Goal: Task Accomplishment & Management: Use online tool/utility

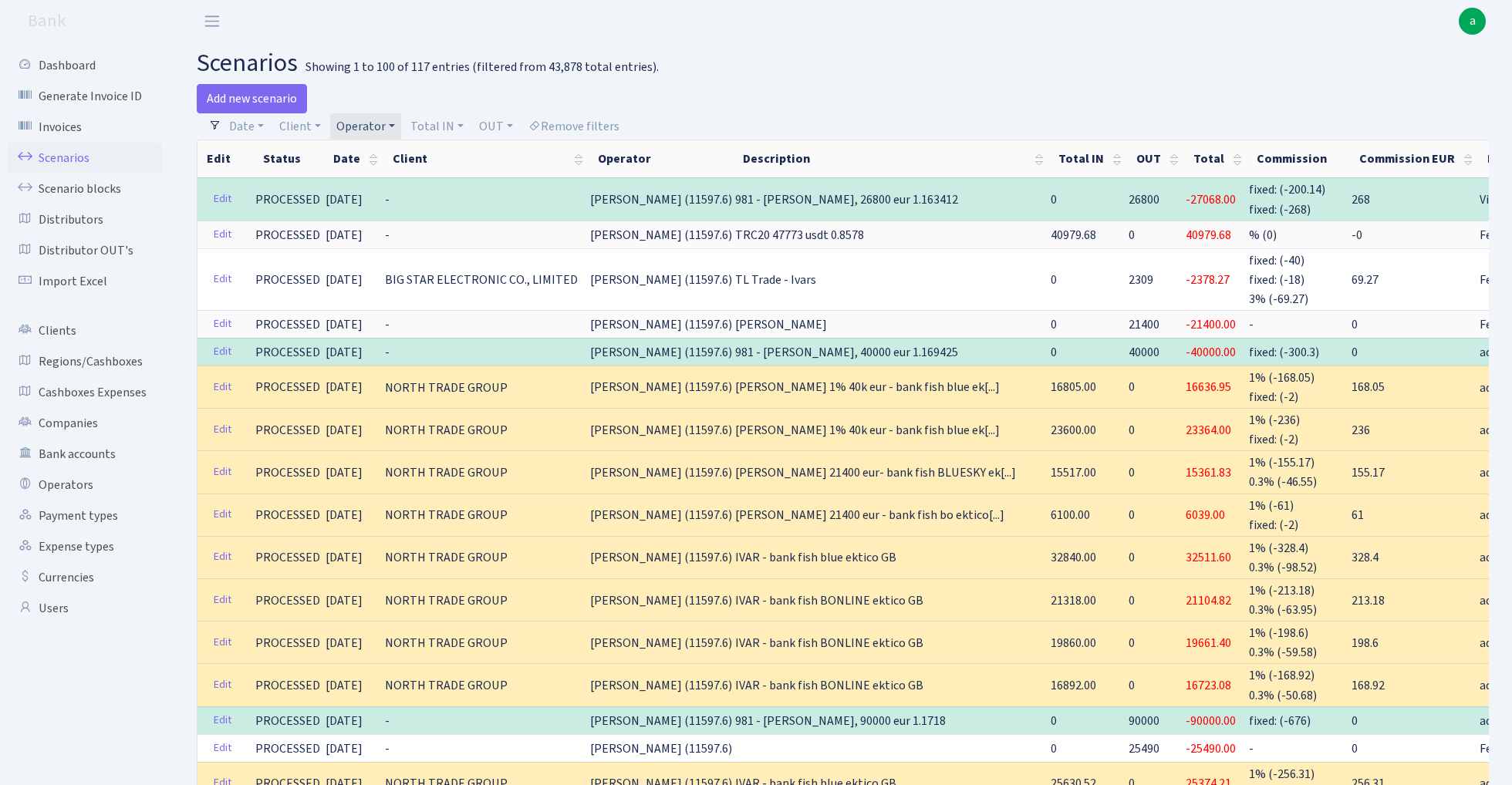
select select "100"
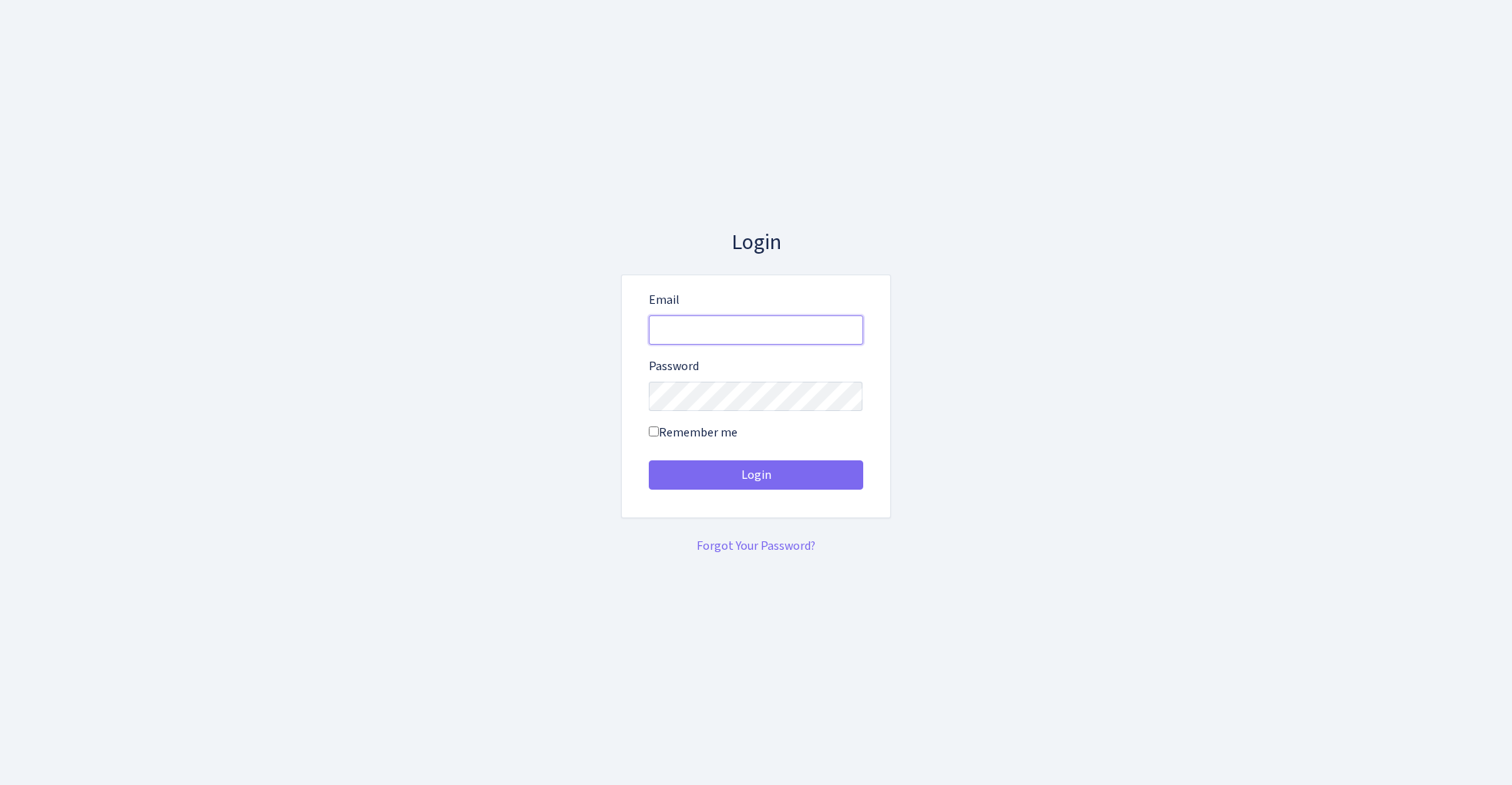
type input "admin@bank.com"
click at [755, 475] on button "Login" at bounding box center [755, 475] width 214 height 29
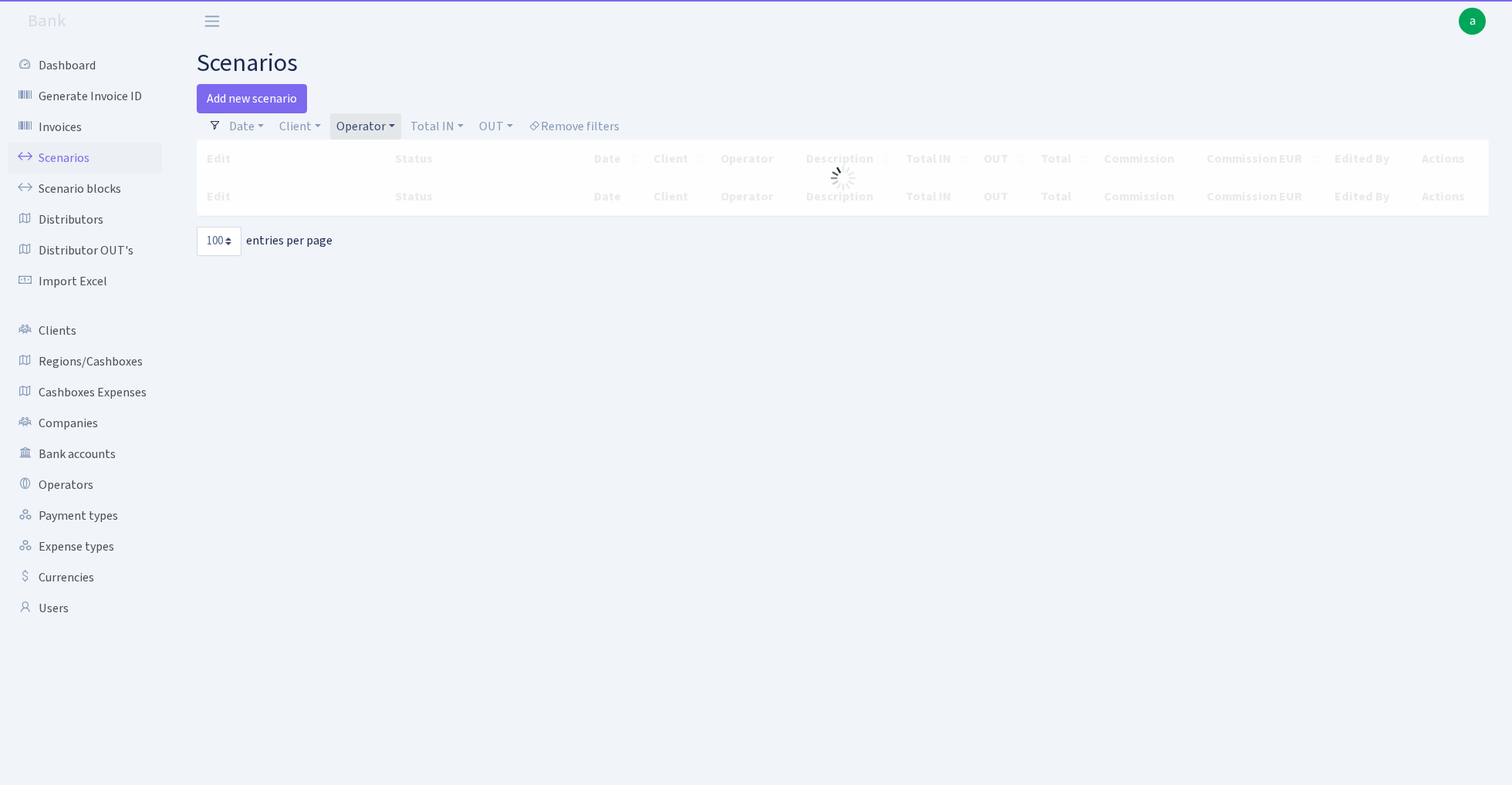
select select "100"
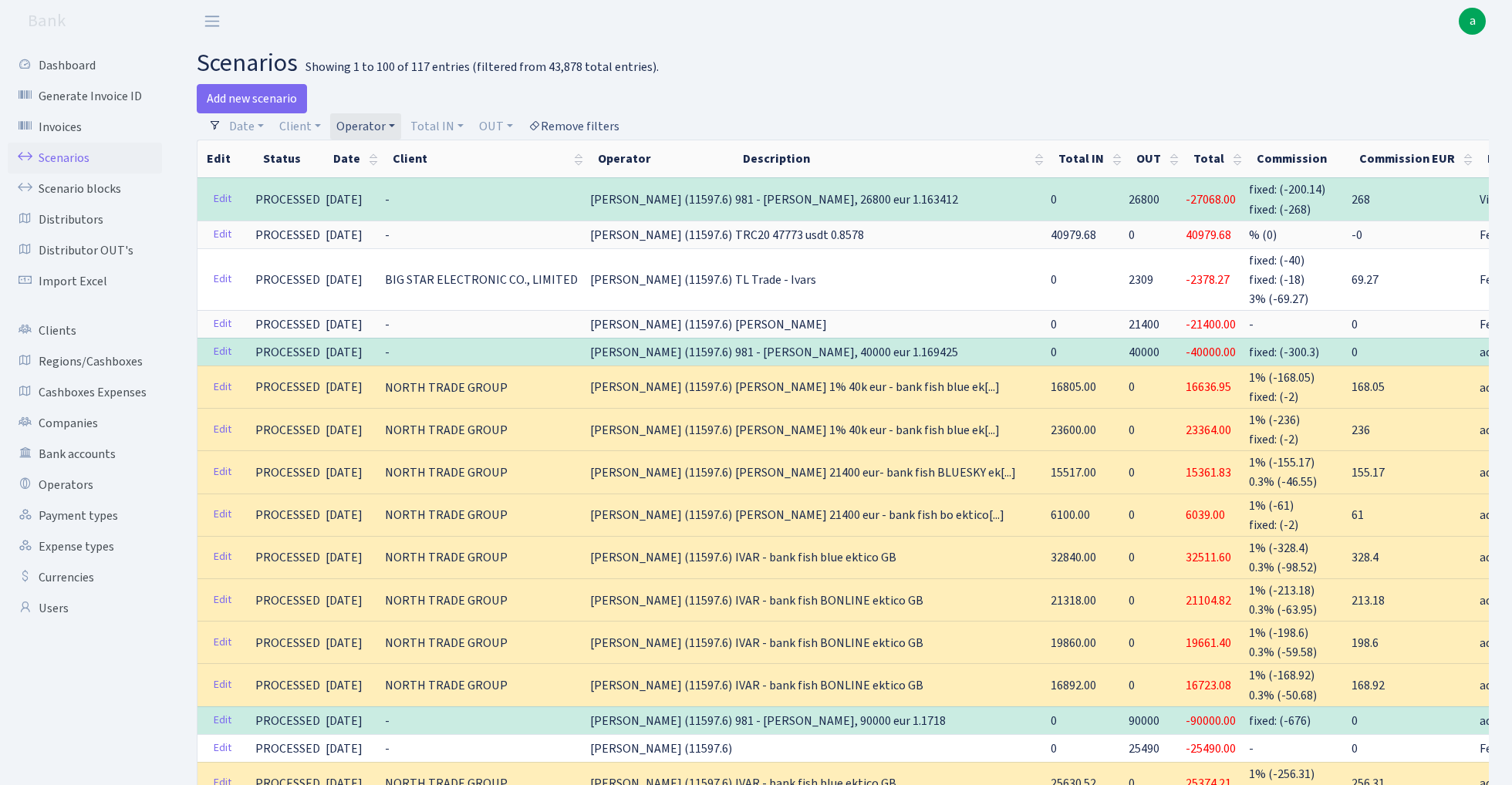
click at [573, 128] on link "Remove filters" at bounding box center [574, 126] width 103 height 26
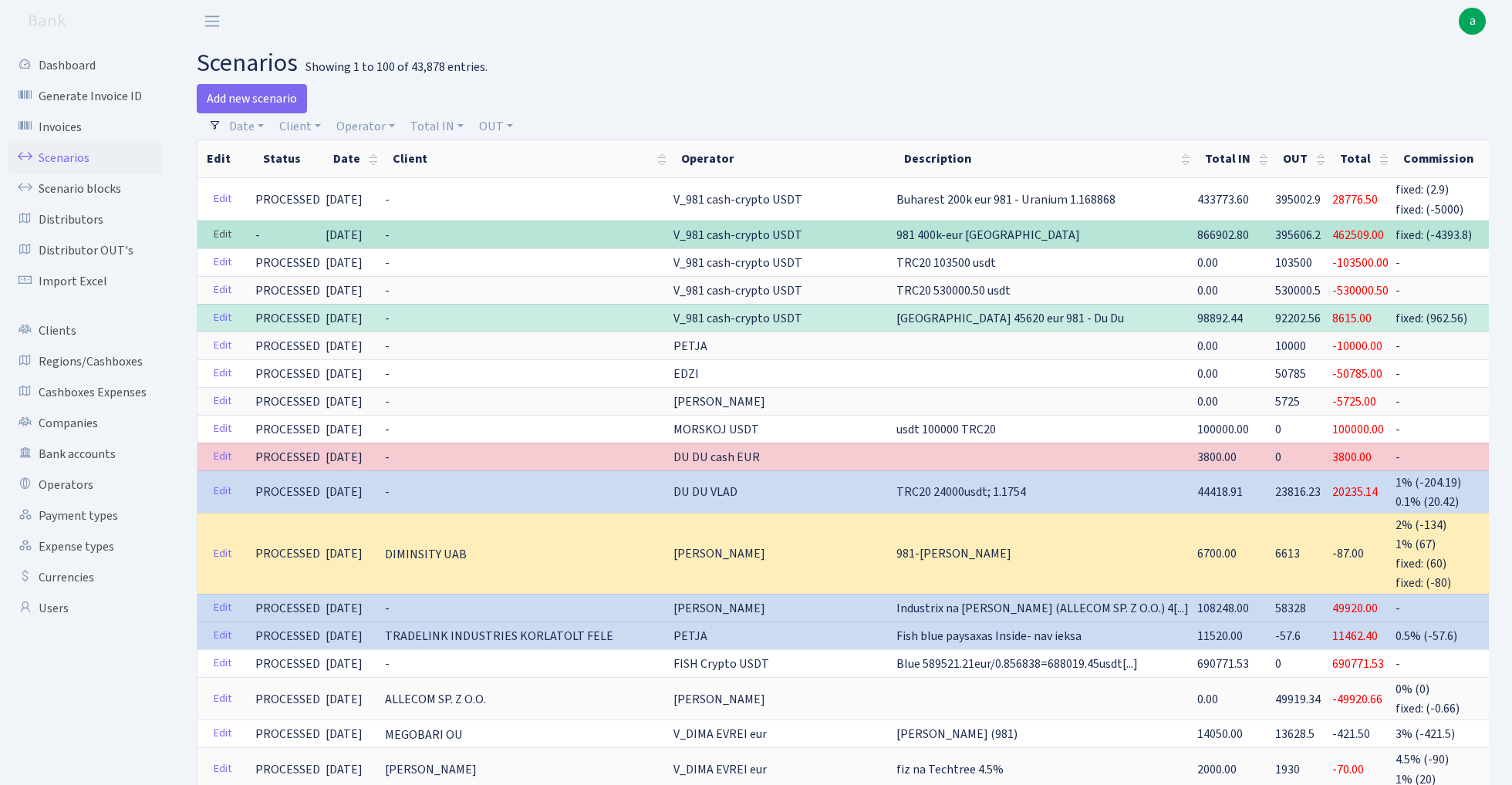
click at [222, 230] on link "Edit" at bounding box center [222, 235] width 32 height 24
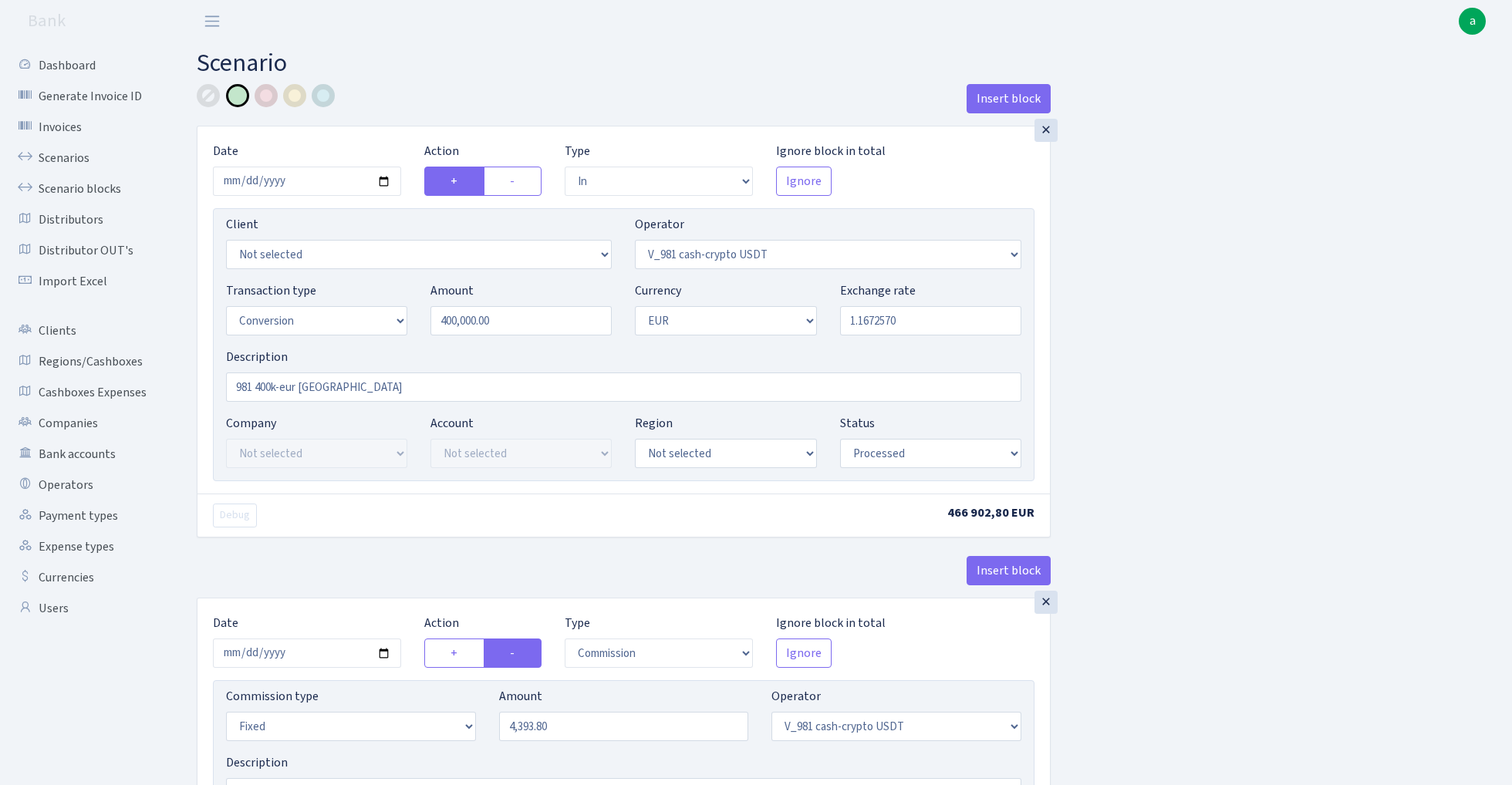
select select "in"
select select "435"
select select "15"
select select "1"
select select "processed"
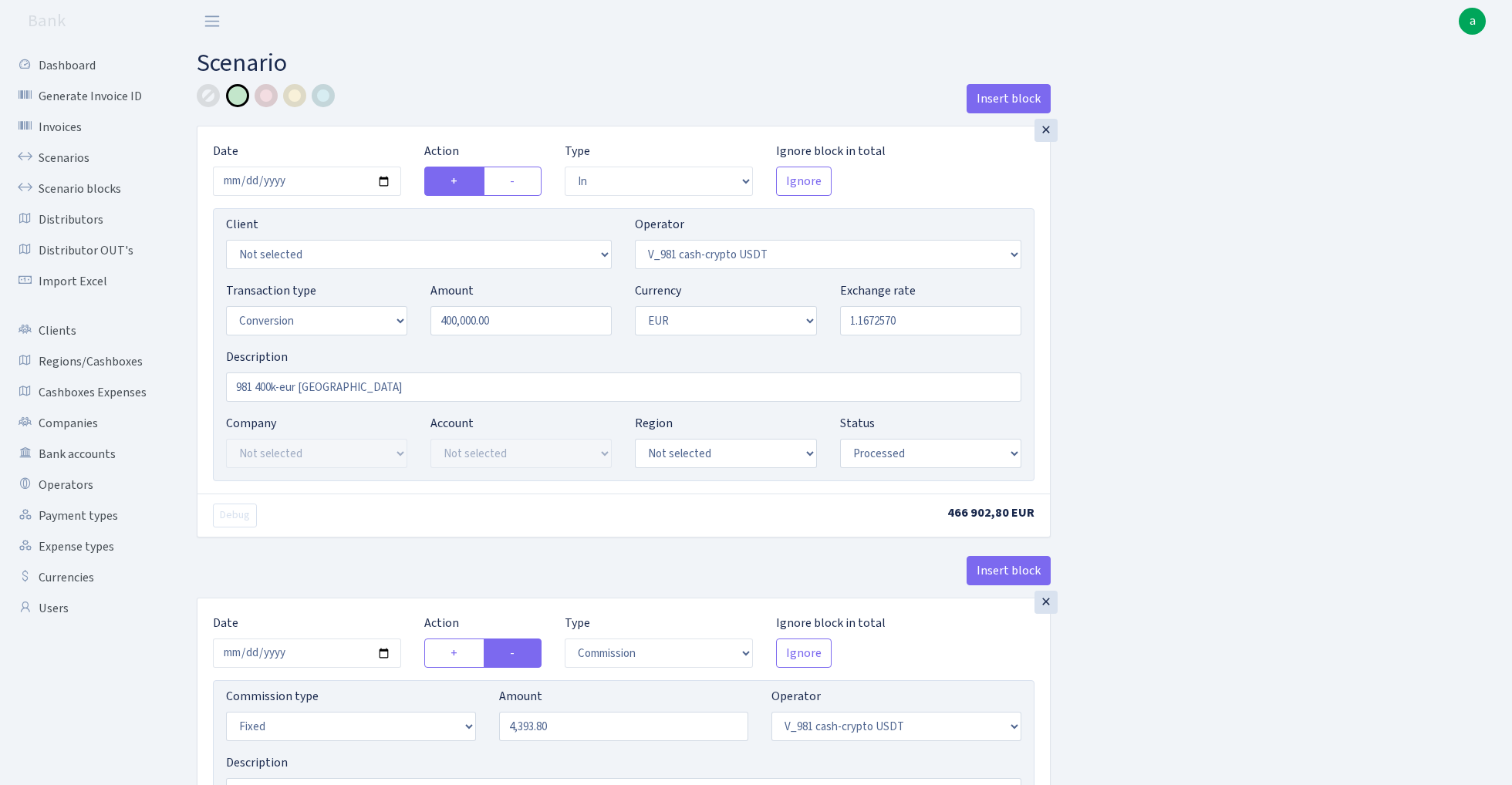
select select "commission"
select select "fixed"
select select "435"
select select "processed"
select select "out"
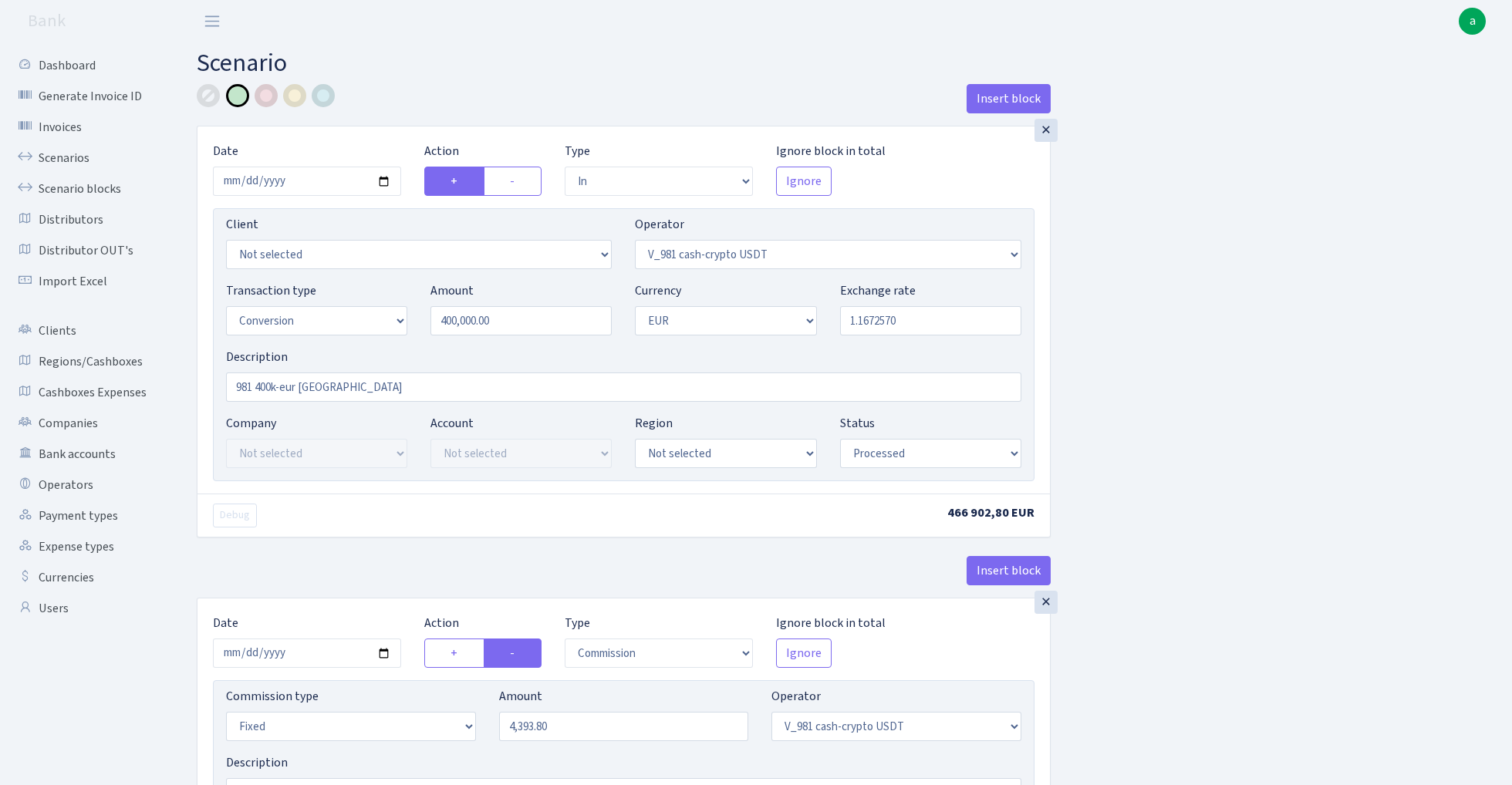
select select "434"
select select "15"
select select "1"
select select "processed"
select select "in"
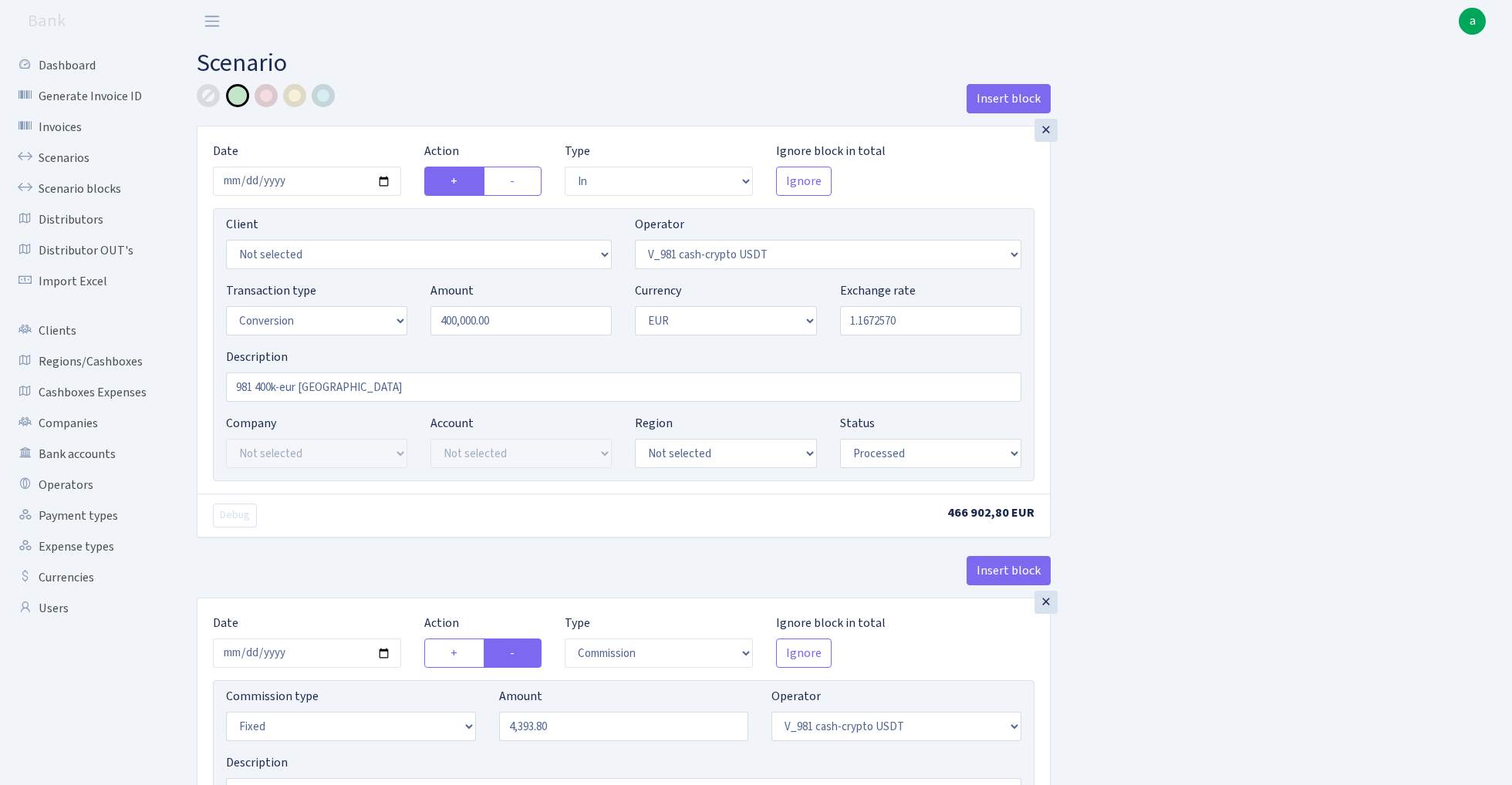
select select "434"
select select "1"
select select "pending"
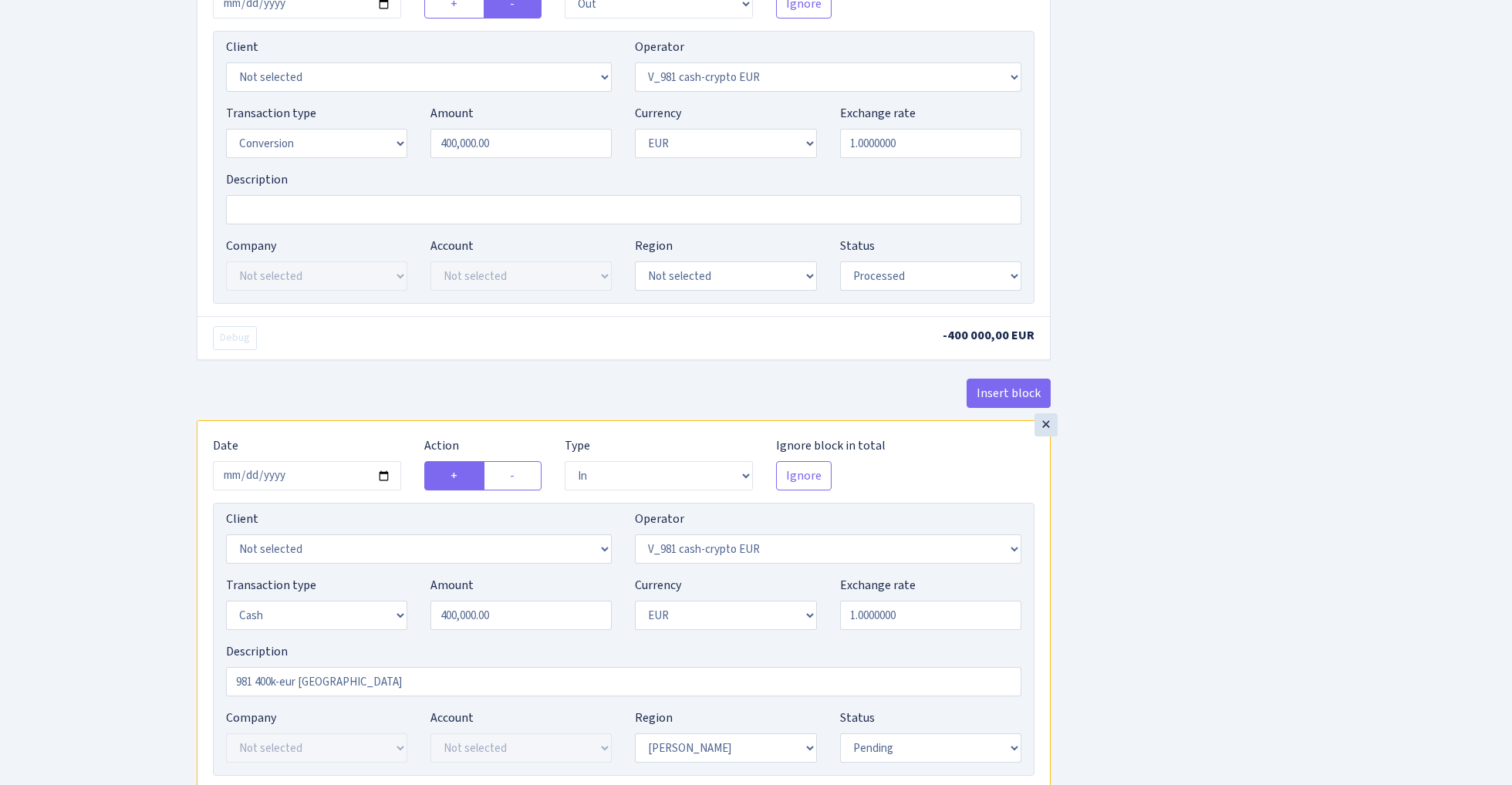
scroll to position [1200, 0]
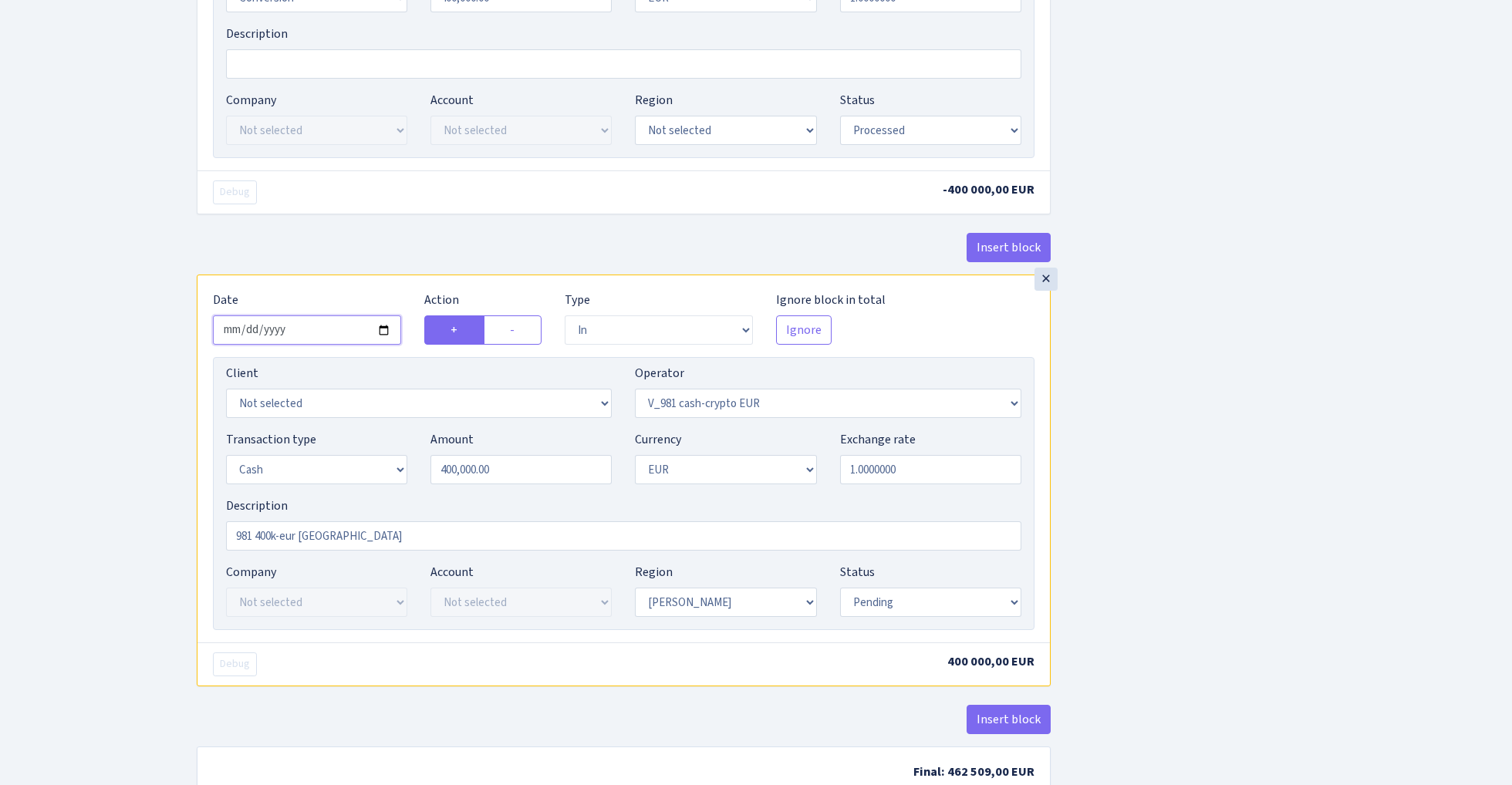
click at [300, 335] on input "2025-09-05" at bounding box center [306, 330] width 188 height 29
type input "[DATE]"
select select "processed"
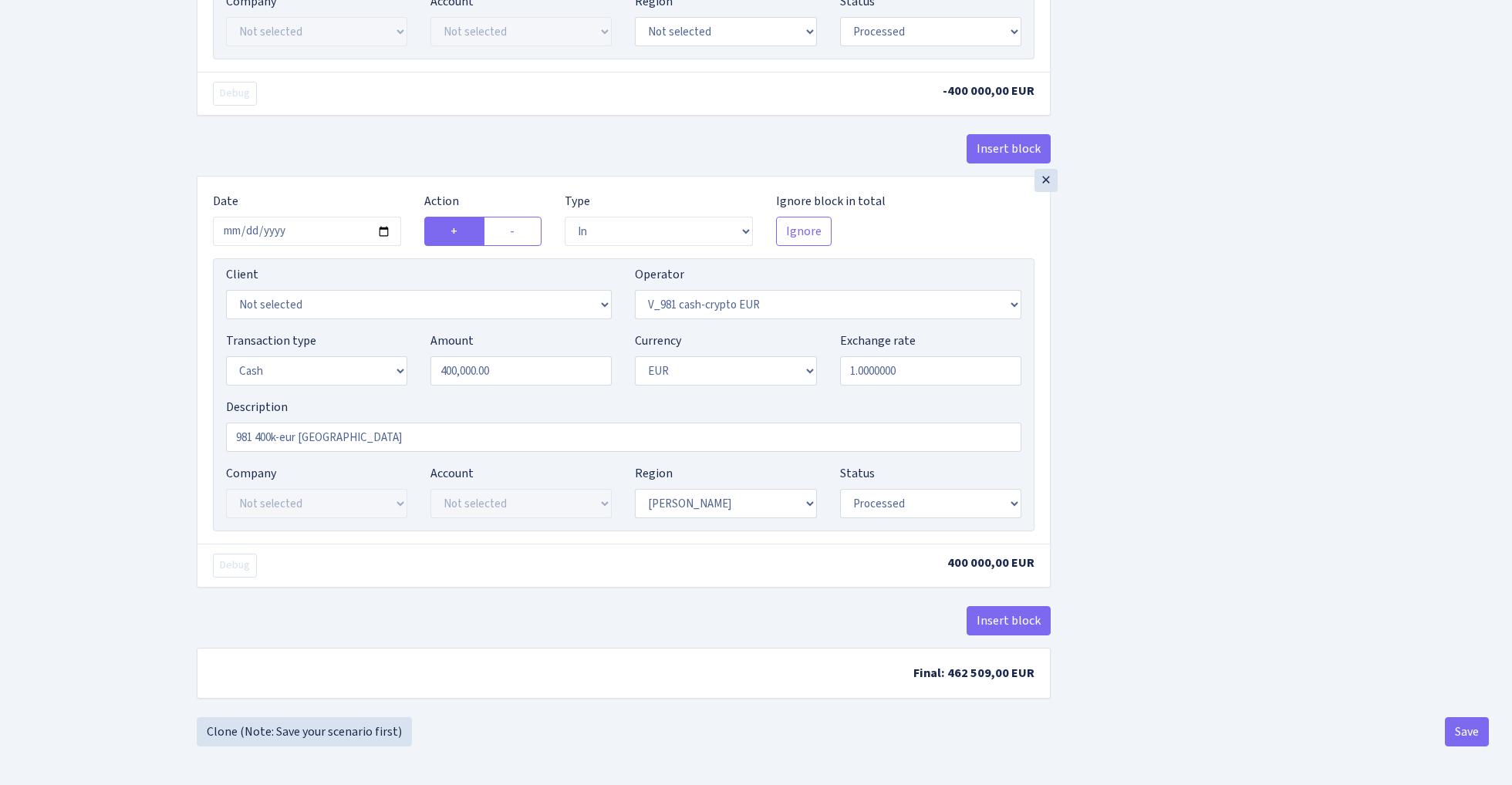
scroll to position [1308, 0]
click at [1473, 738] on button "Save" at bounding box center [1466, 732] width 44 height 29
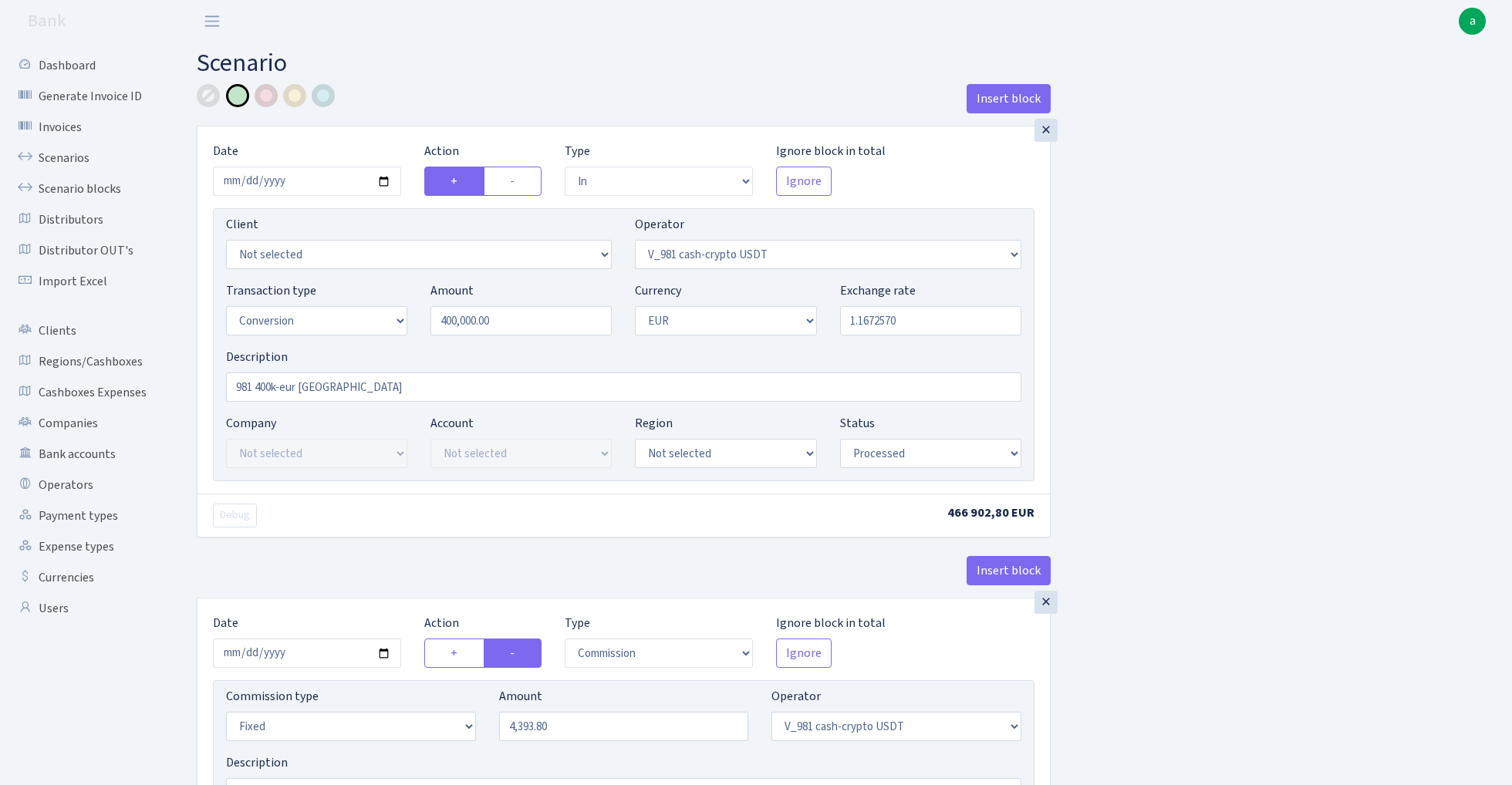
select select "in"
select select "435"
select select "15"
select select "1"
select select "processed"
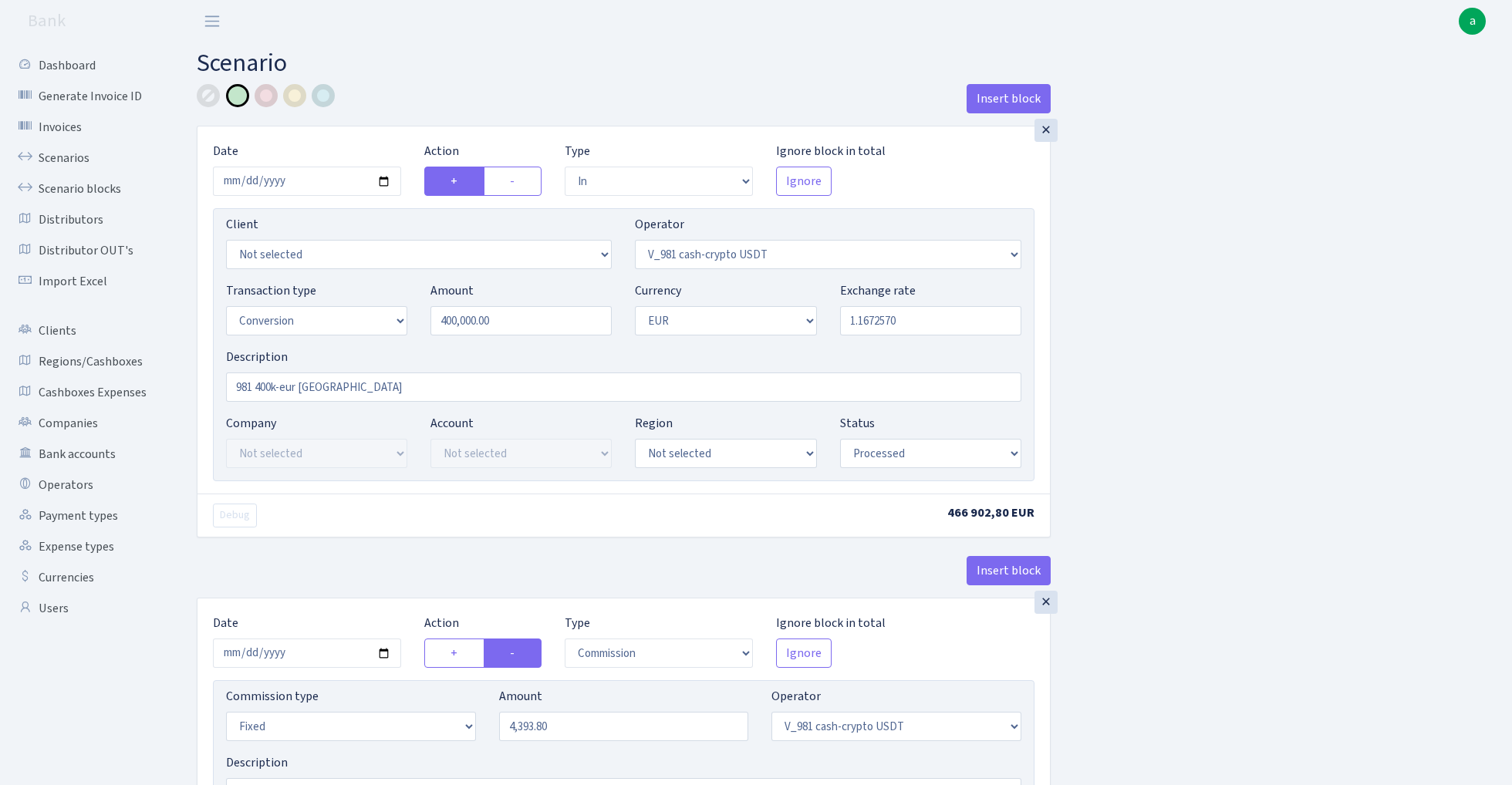
select select "commission"
select select "fixed"
select select "435"
select select "processed"
select select "out"
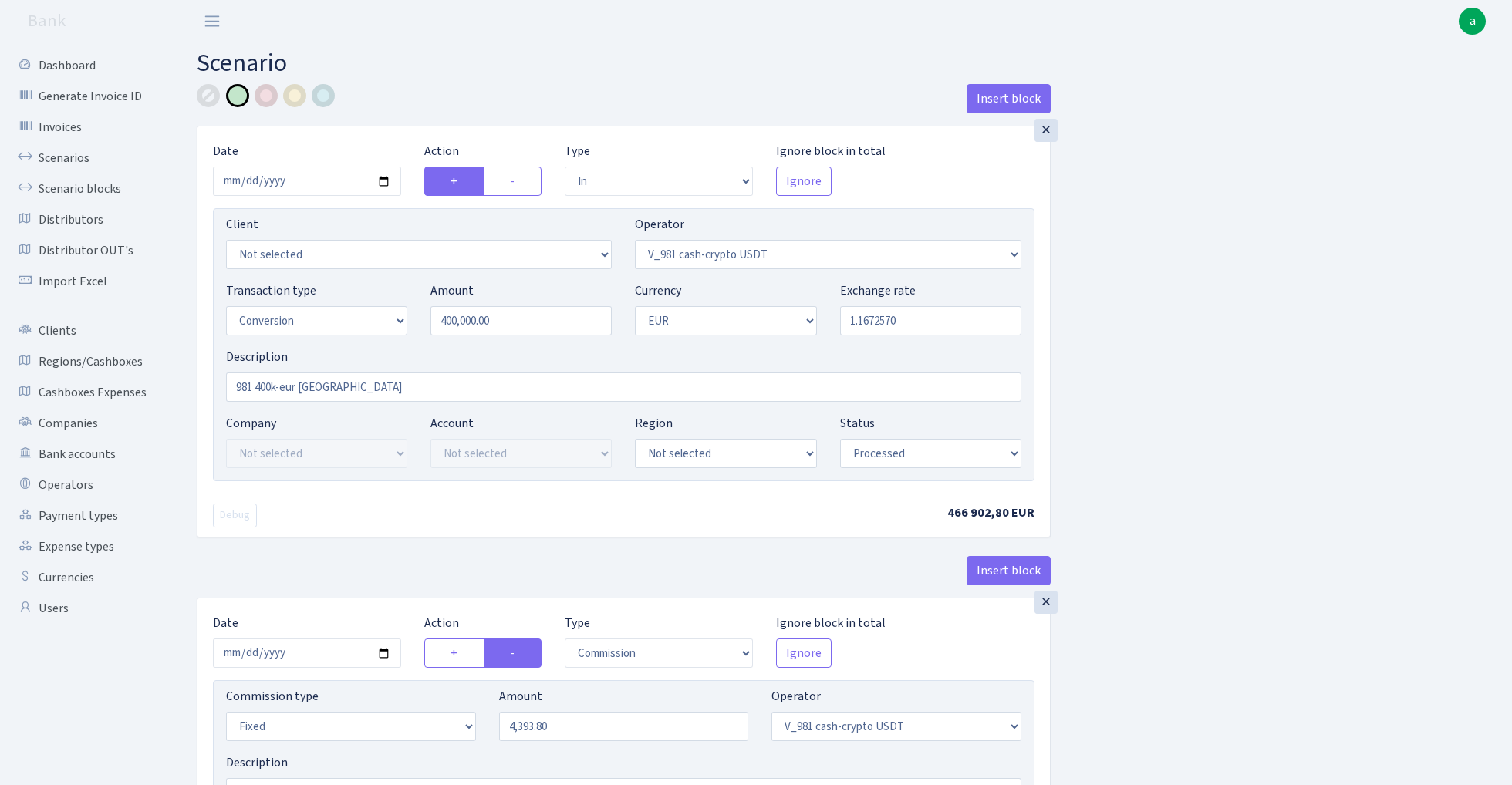
select select "434"
select select "15"
select select "1"
select select "processed"
select select "in"
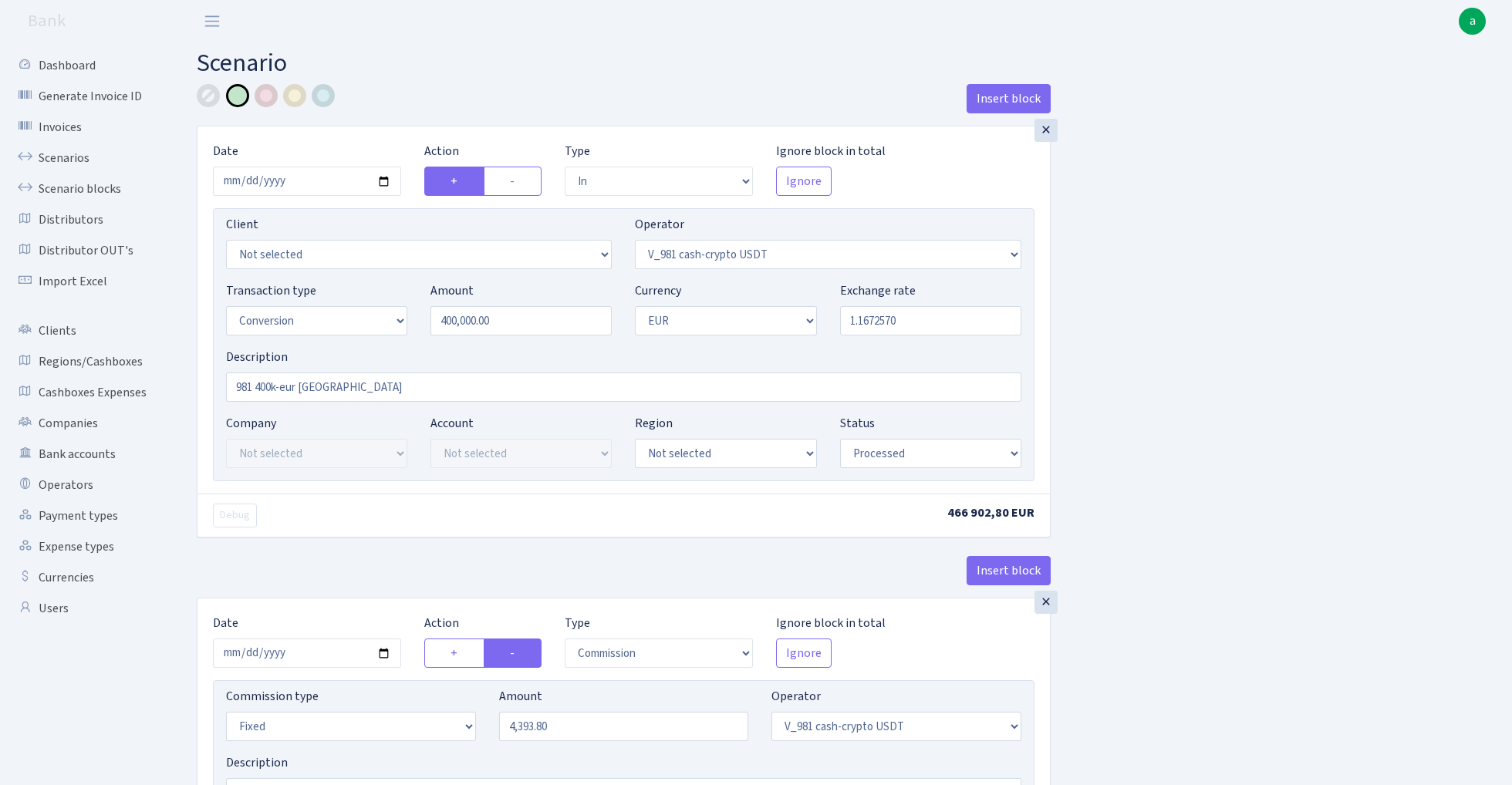
select select "434"
select select "1"
select select "processed"
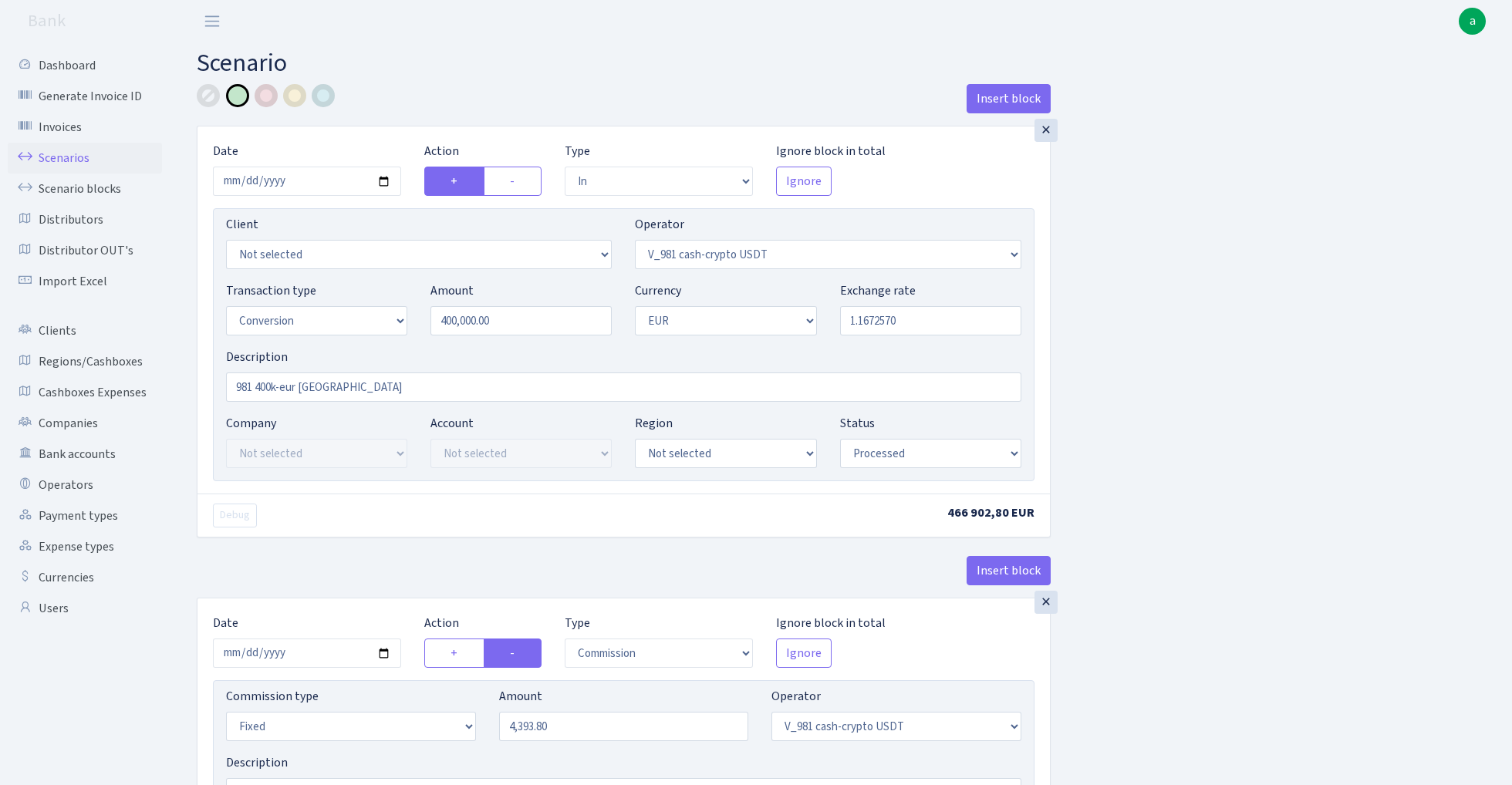
click at [74, 155] on link "Scenarios" at bounding box center [84, 158] width 154 height 31
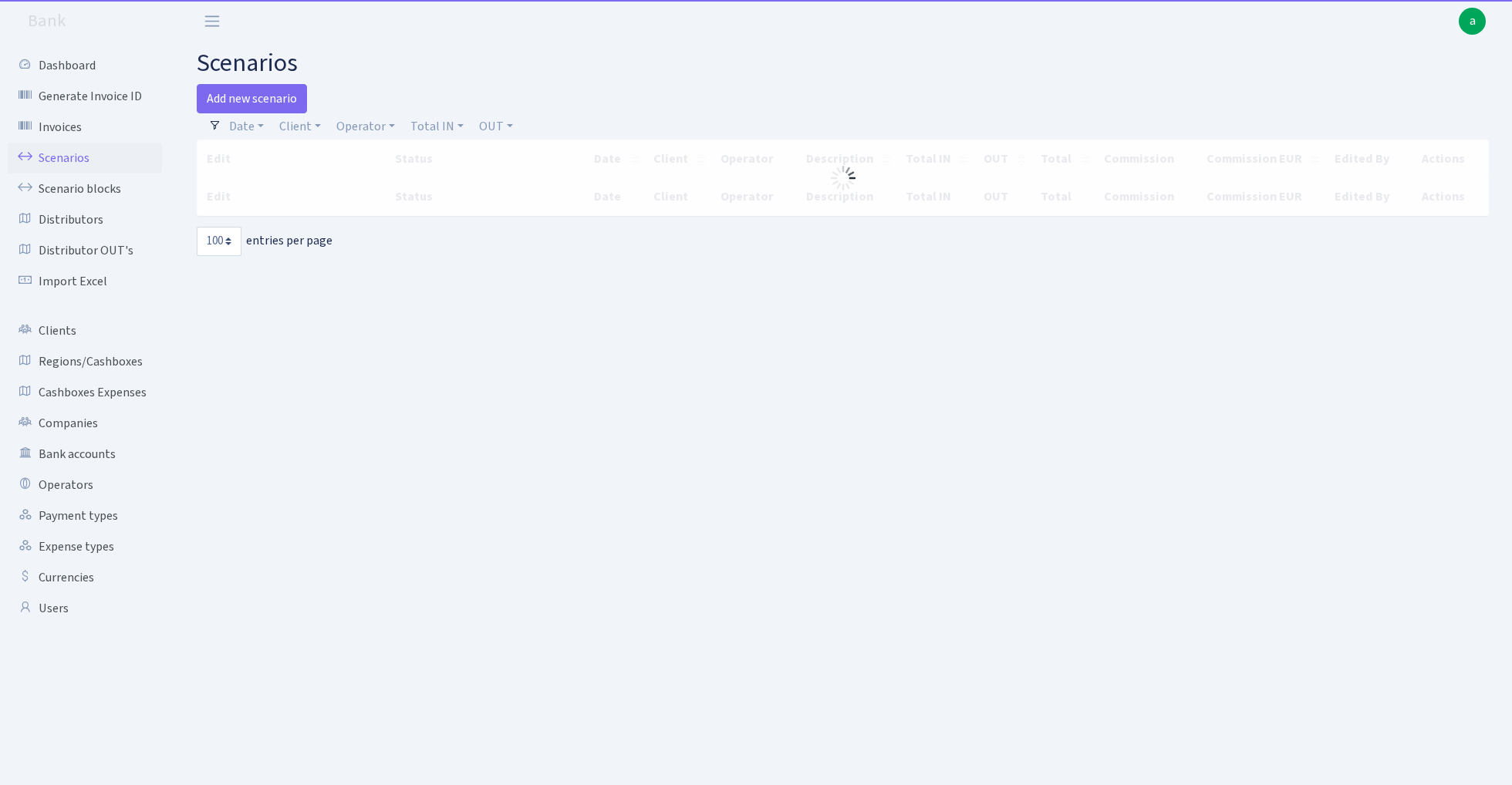
select select "100"
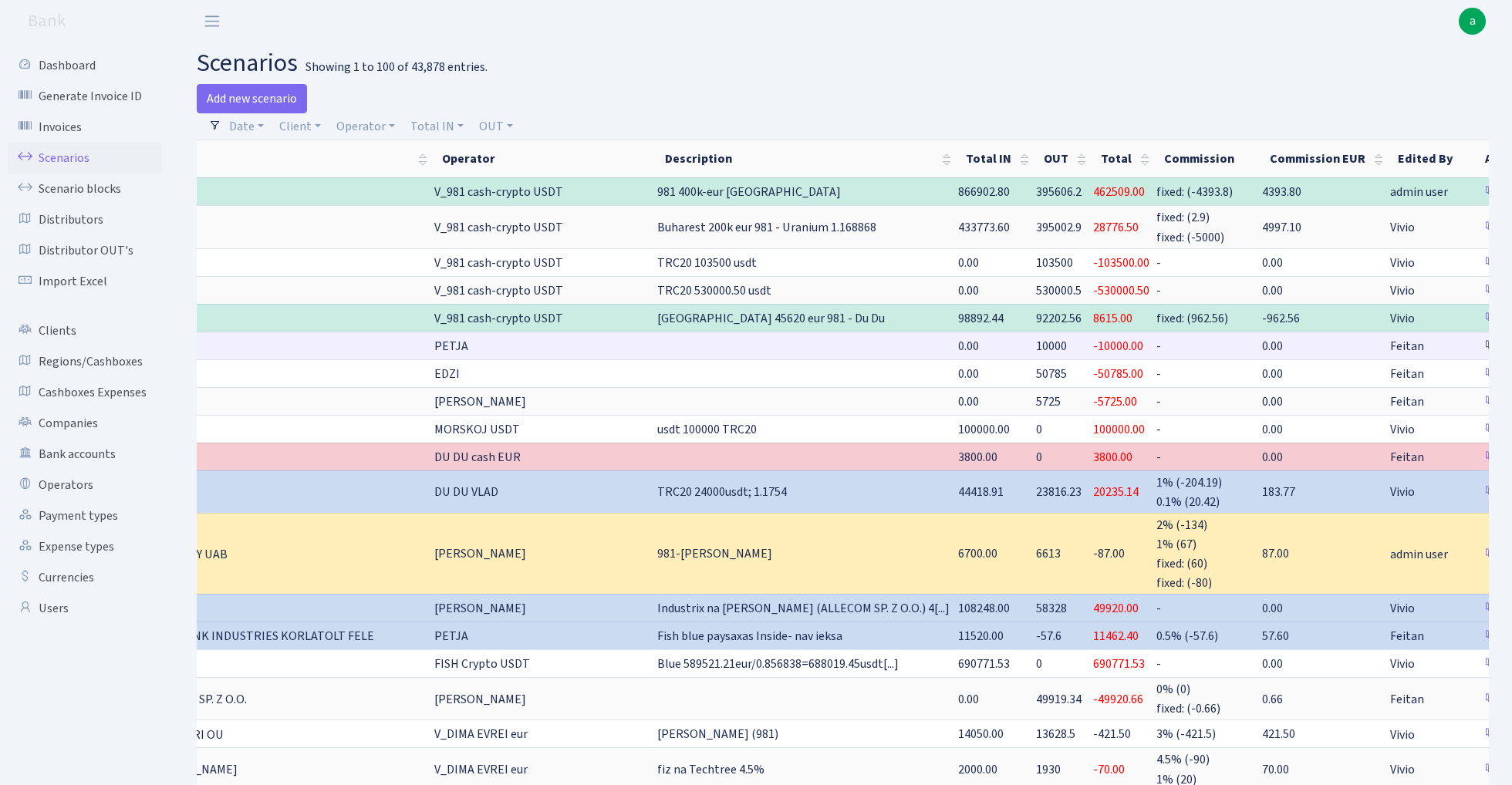
scroll to position [0, 238]
click at [1479, 340] on link "Clone" at bounding box center [1504, 345] width 51 height 24
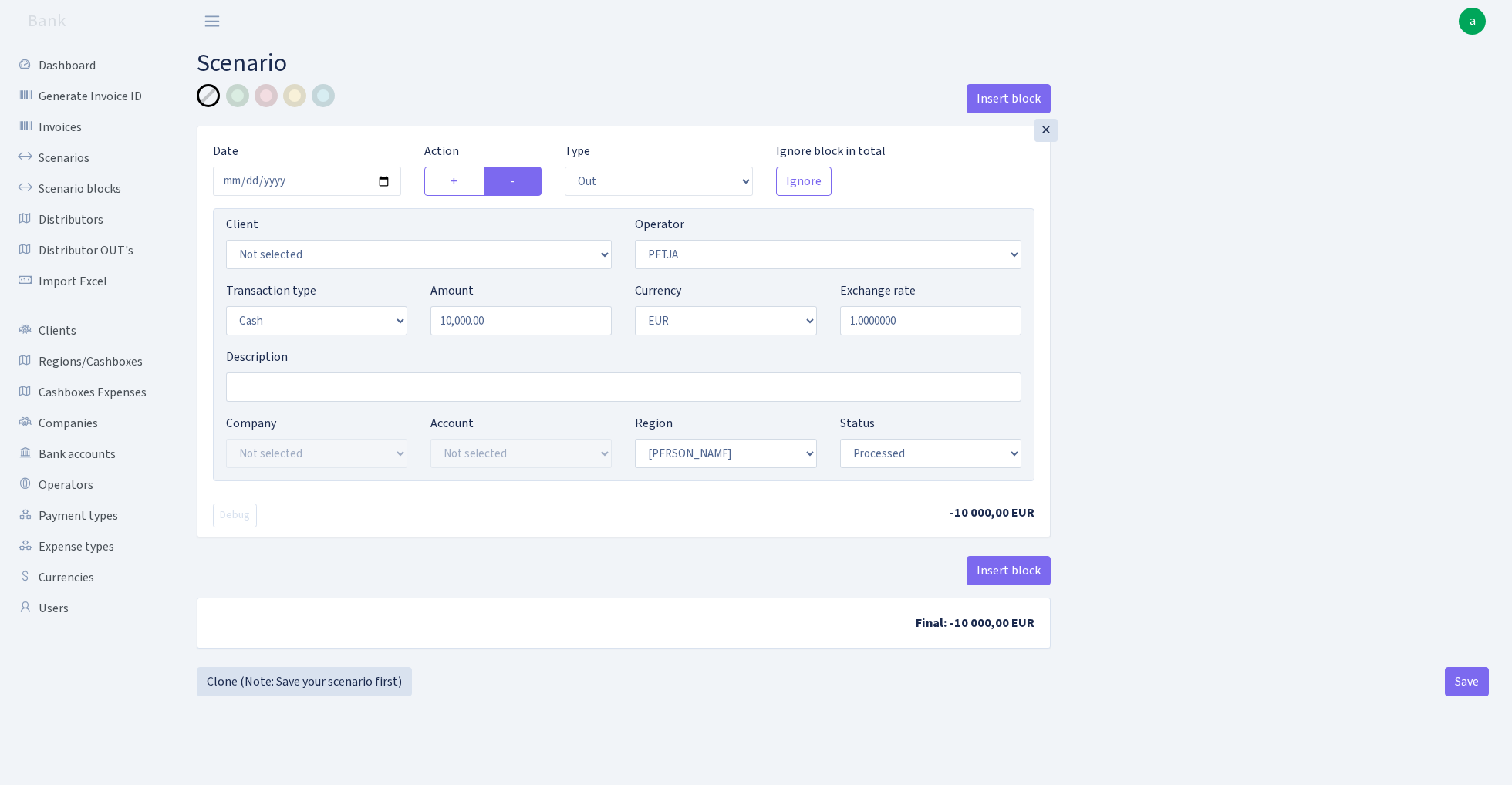
select select "out"
select select "392"
select select "1"
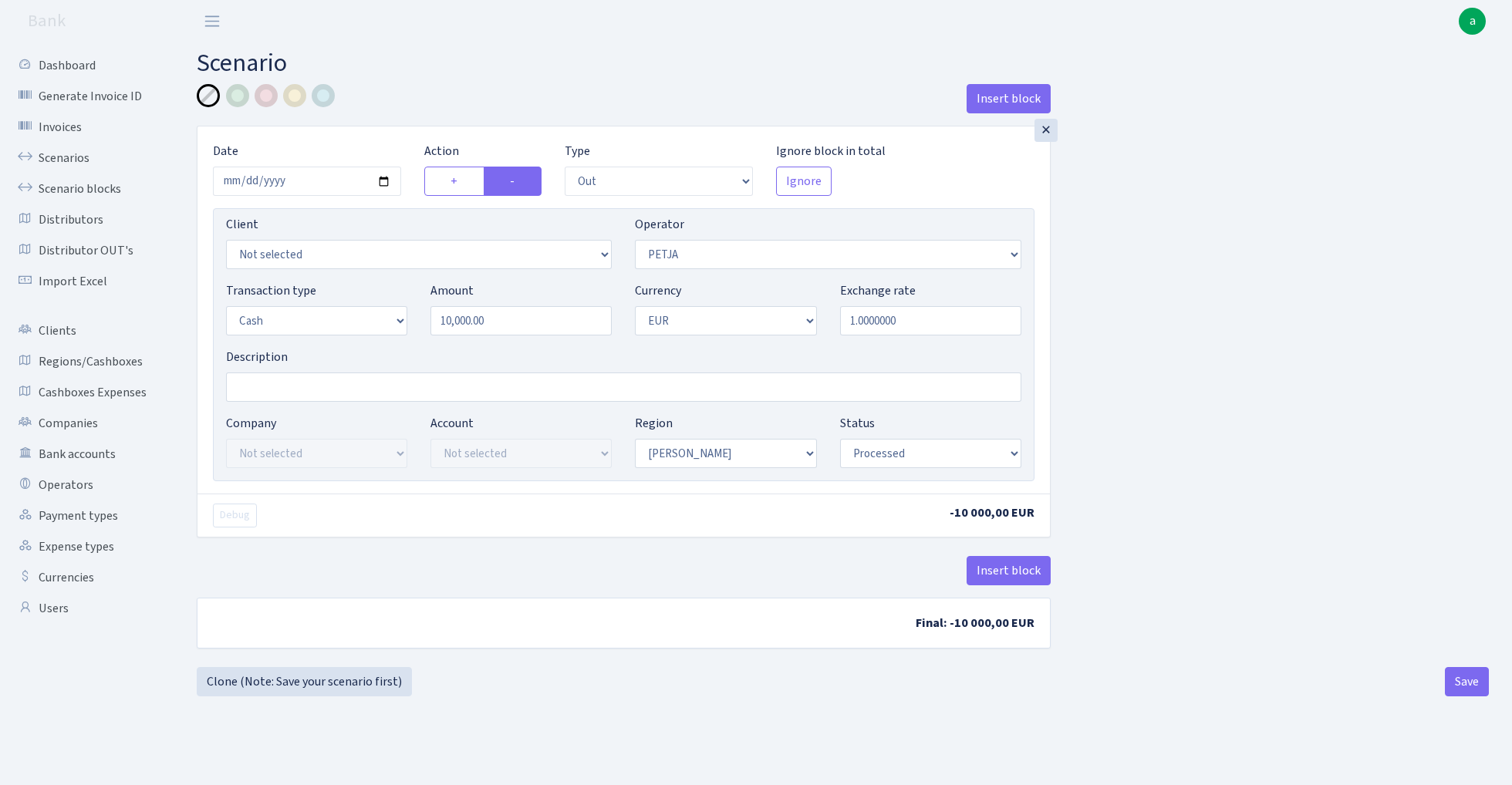
select select "processed"
click at [315, 179] on input "2025-09-05" at bounding box center [306, 182] width 188 height 29
type input "[DATE]"
click at [415, 91] on div "Insert block" at bounding box center [623, 104] width 854 height 42
click at [309, 384] on input "Description" at bounding box center [623, 387] width 795 height 29
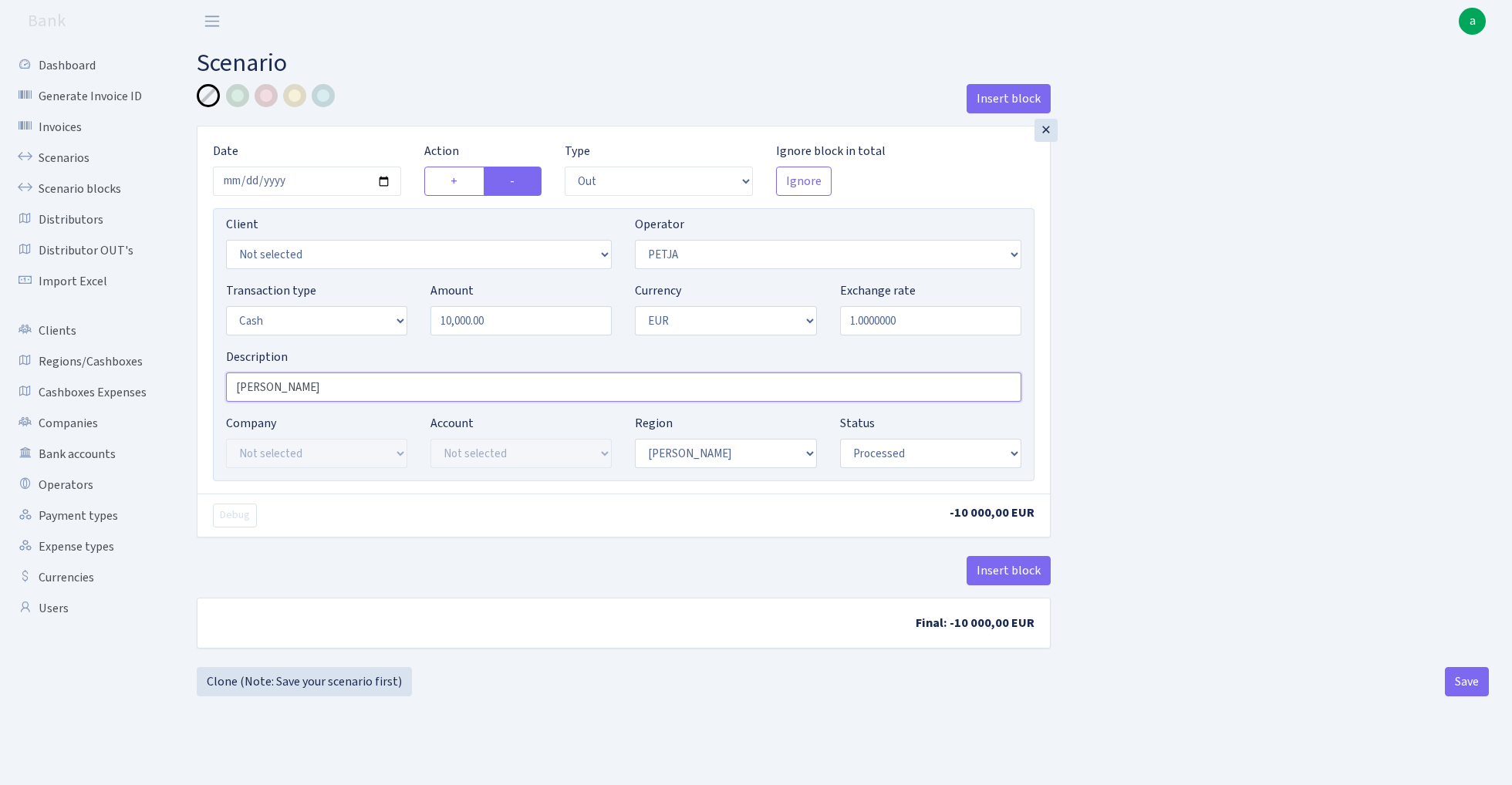
type input "[PERSON_NAME]"
click at [526, 325] on input "10000.00" at bounding box center [521, 321] width 181 height 29
type input "50,300.00"
click at [1236, 552] on div "Insert block × Date 2025-09-06 Action + - Type --- In Out Commission Field requ…" at bounding box center [842, 375] width 1315 height 583
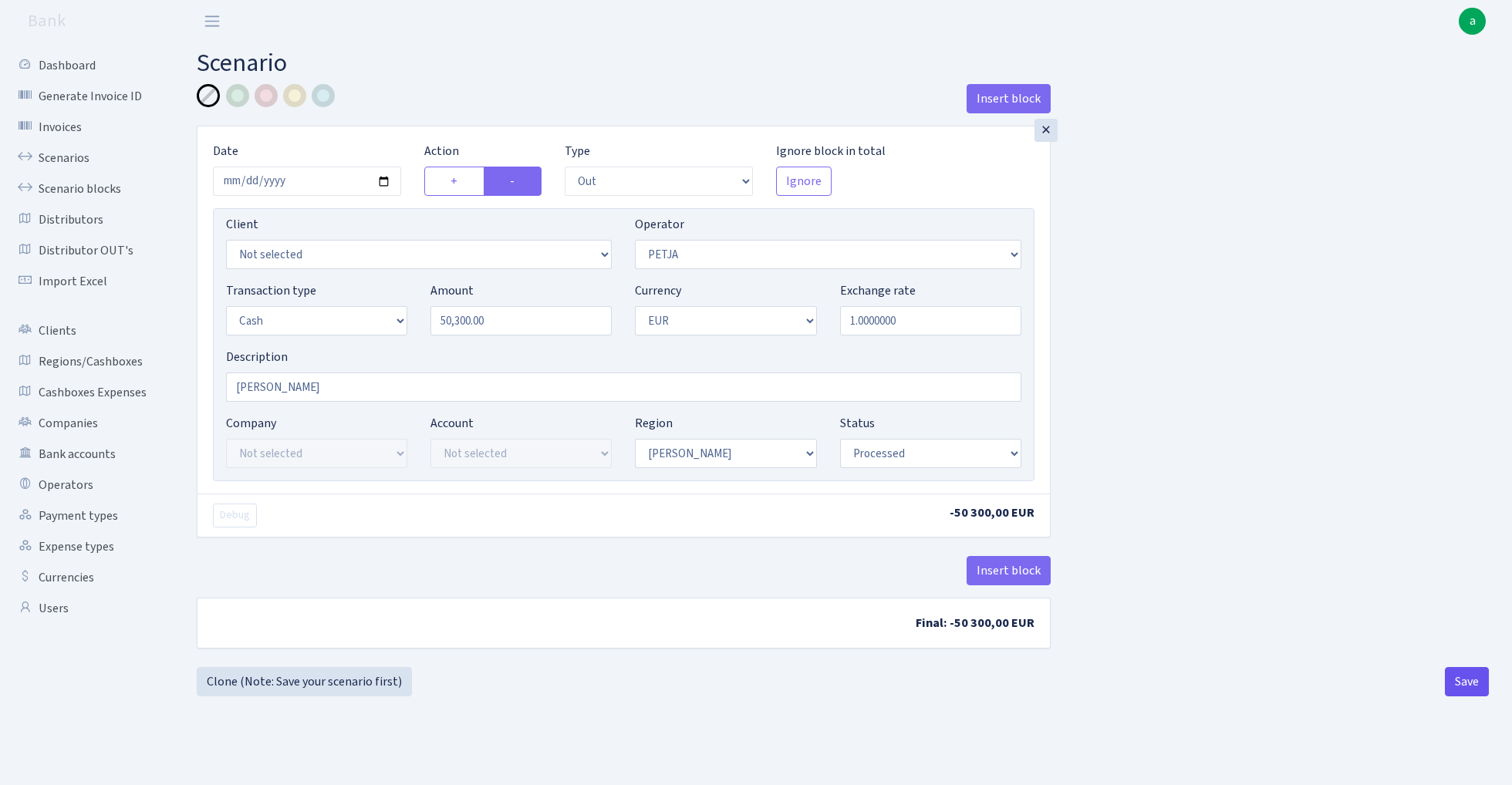
click at [1466, 685] on button "Save" at bounding box center [1466, 682] width 44 height 29
select select "out"
select select "392"
select select "1"
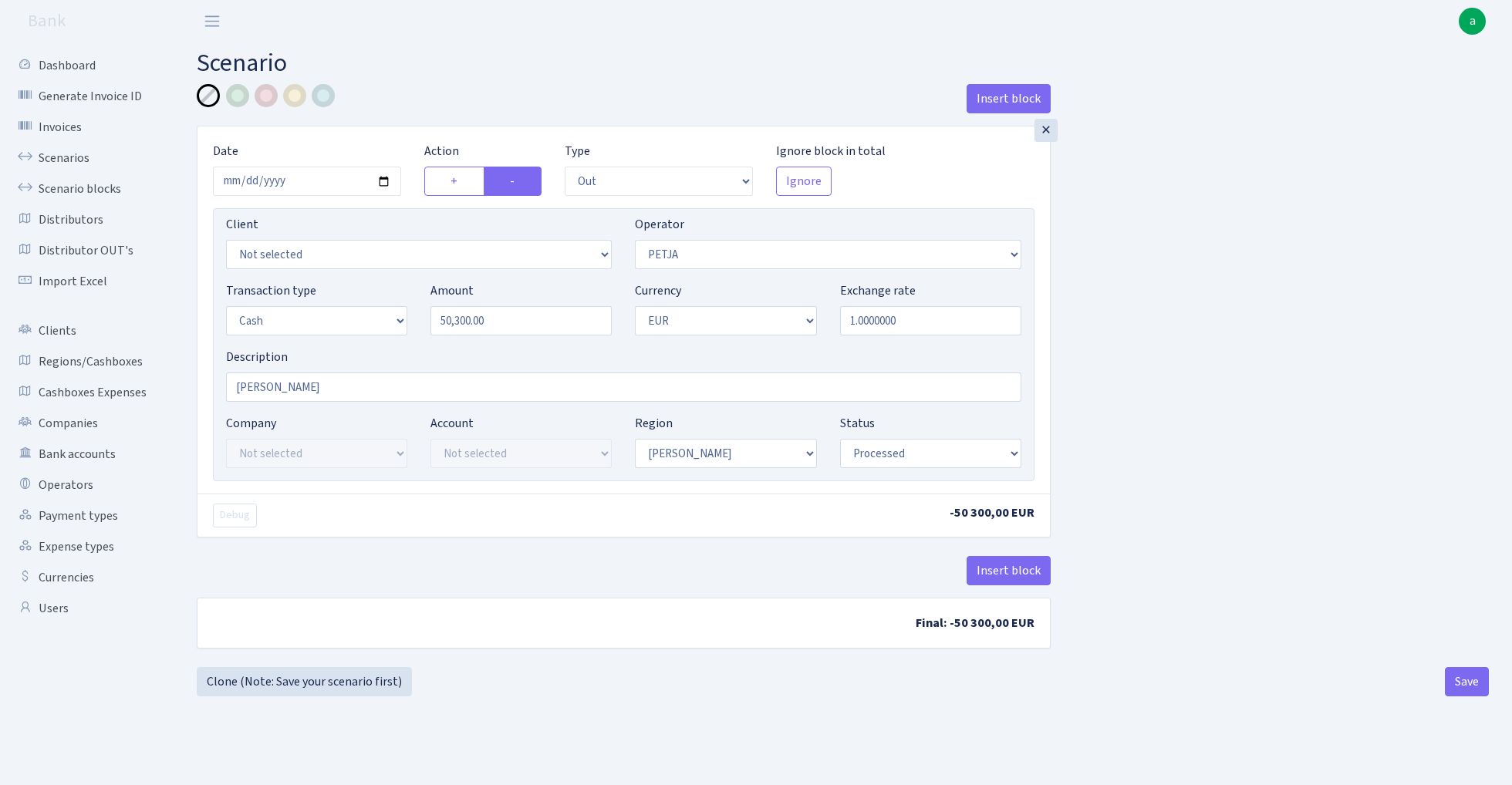
select select "1"
select select "processed"
click at [1478, 682] on button "Save" at bounding box center [1466, 682] width 44 height 29
select select "out"
select select "392"
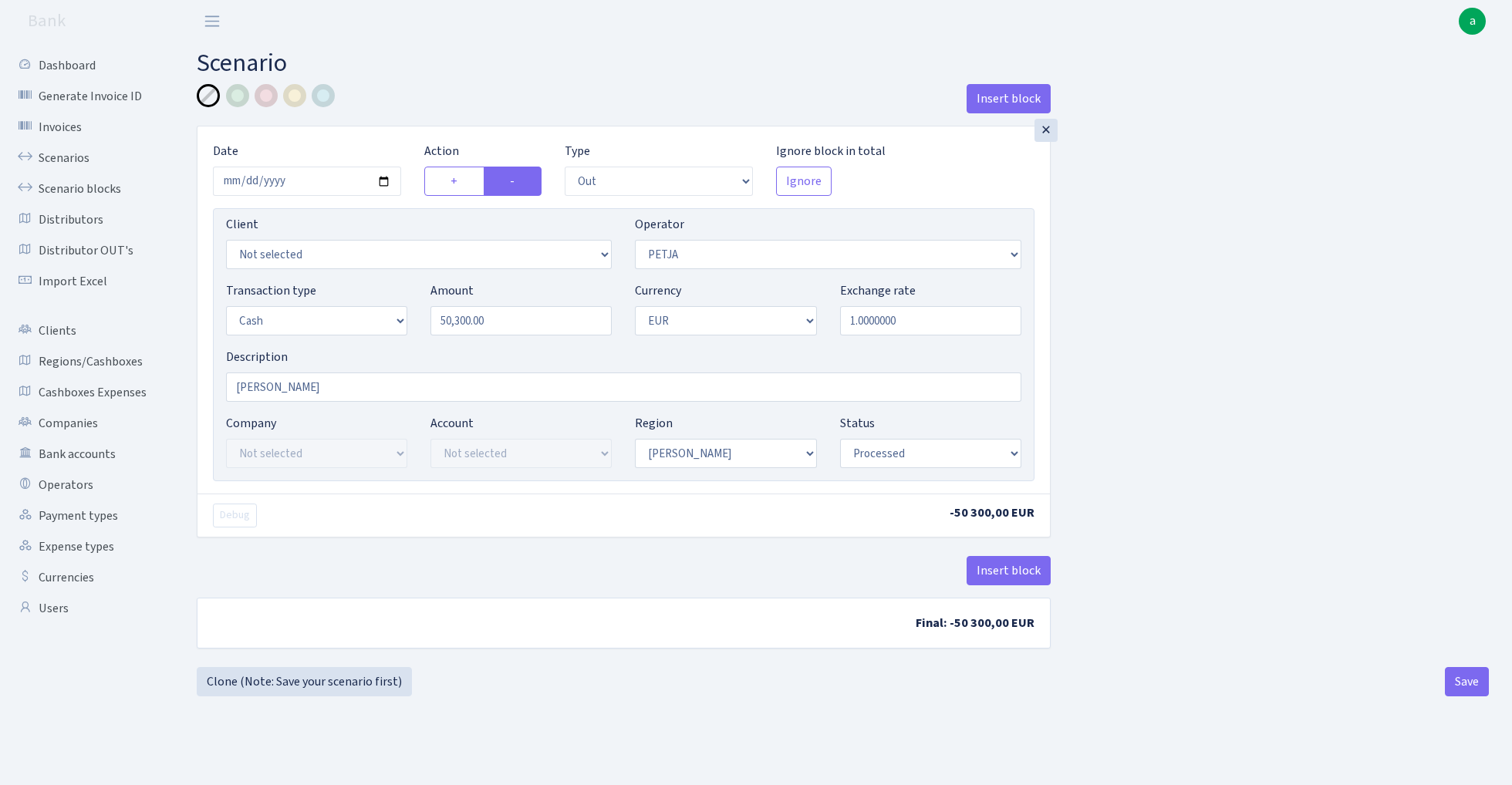
select select "1"
select select "processed"
click at [347, 691] on link "Clone (Note: Save your scenario first)" at bounding box center [304, 682] width 215 height 29
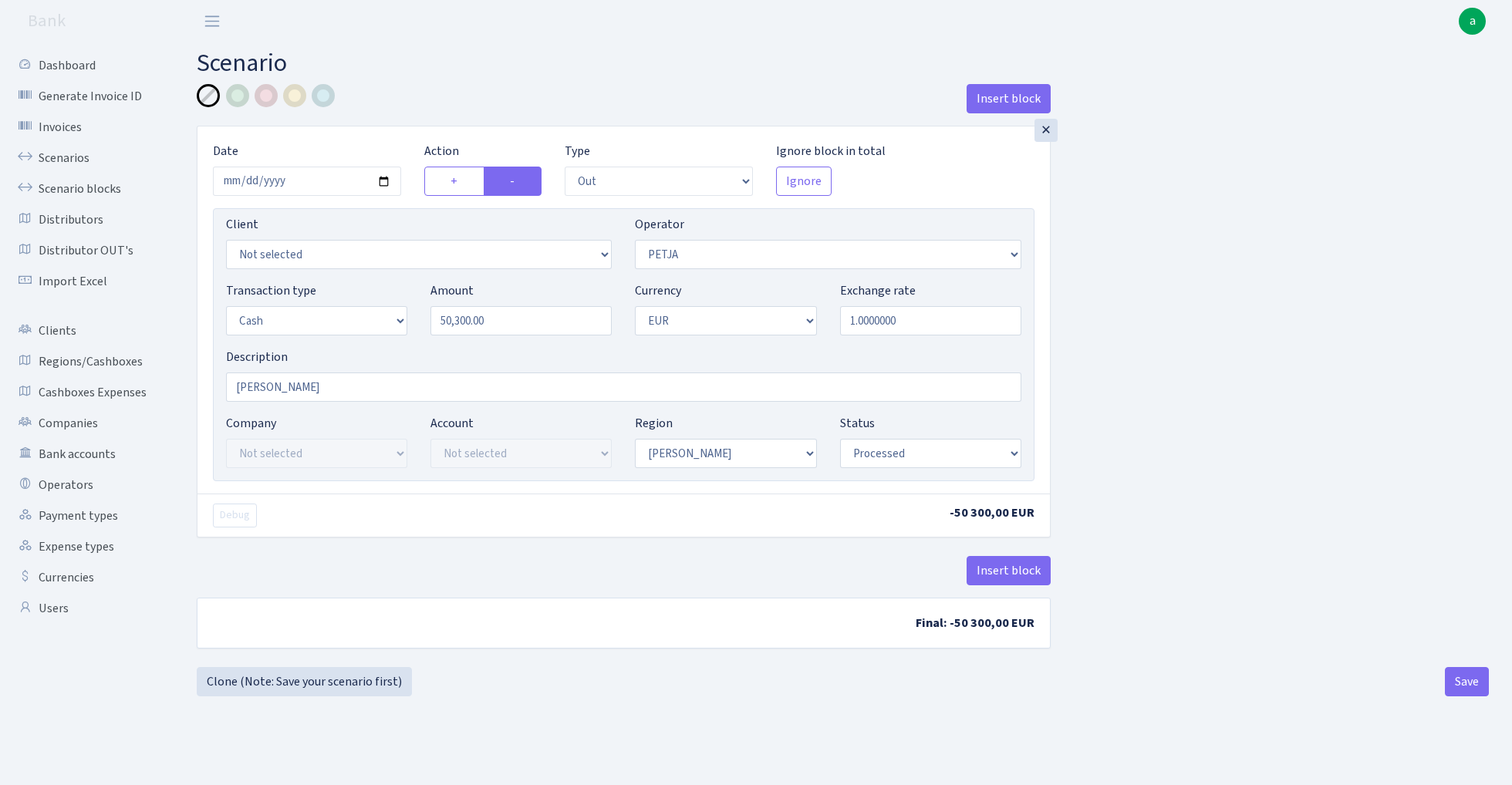
select select "out"
select select "392"
select select "1"
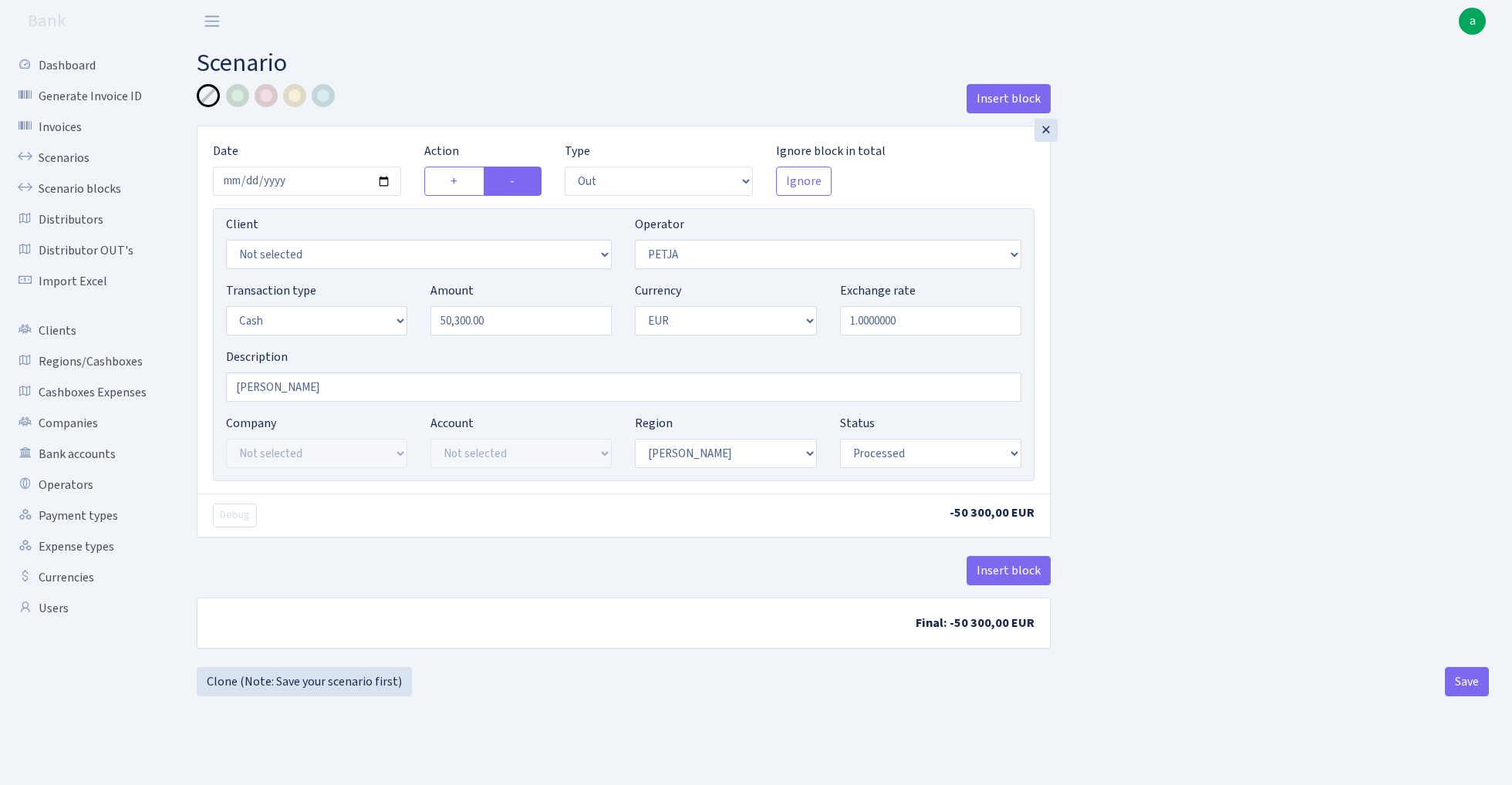
select select "processed"
click at [529, 324] on input "50300.00" at bounding box center [521, 321] width 181 height 29
type input "42,650.00"
select select "11"
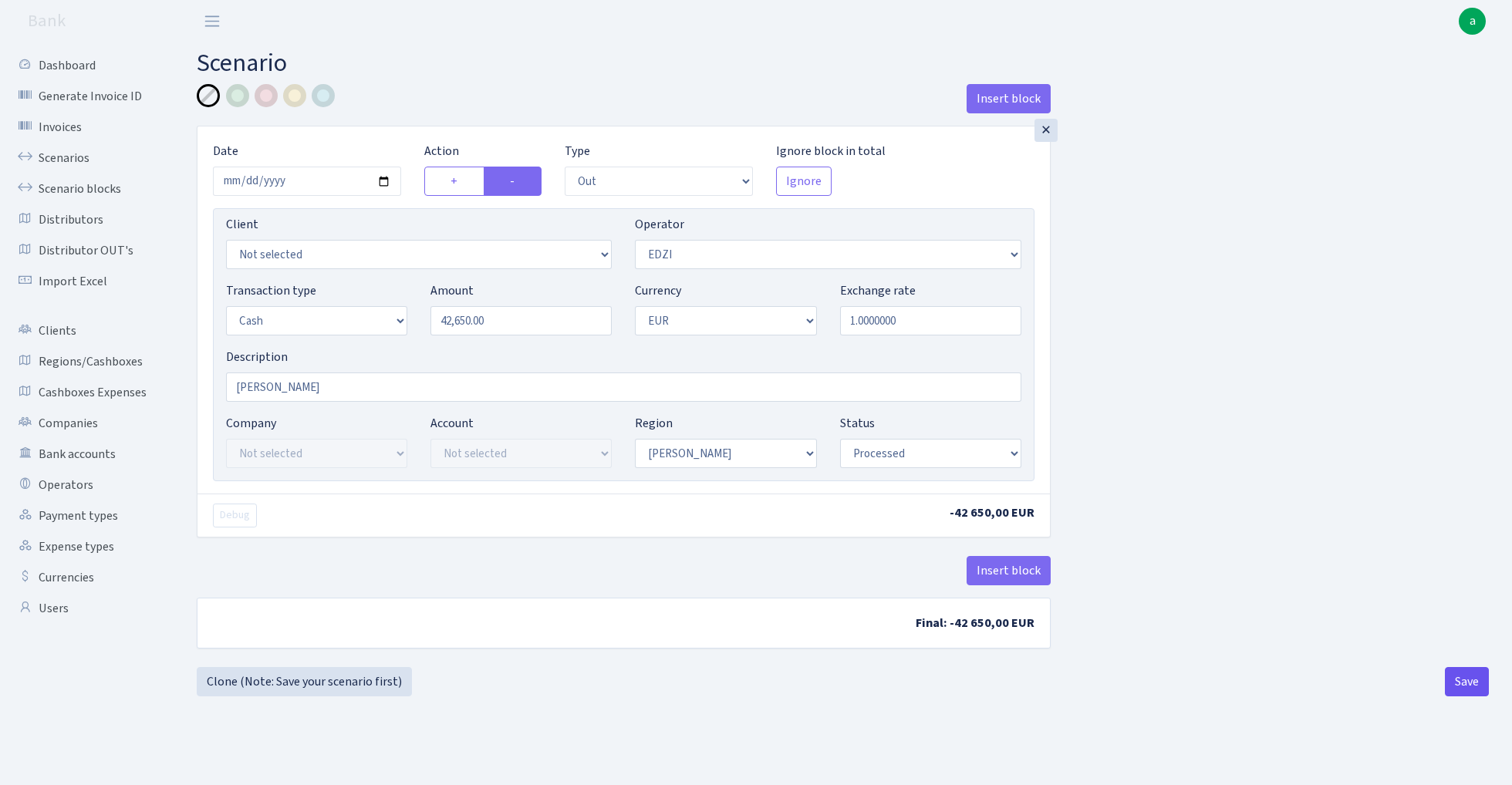
click at [1470, 686] on button "Save" at bounding box center [1466, 682] width 44 height 29
select select "out"
select select "11"
select select "1"
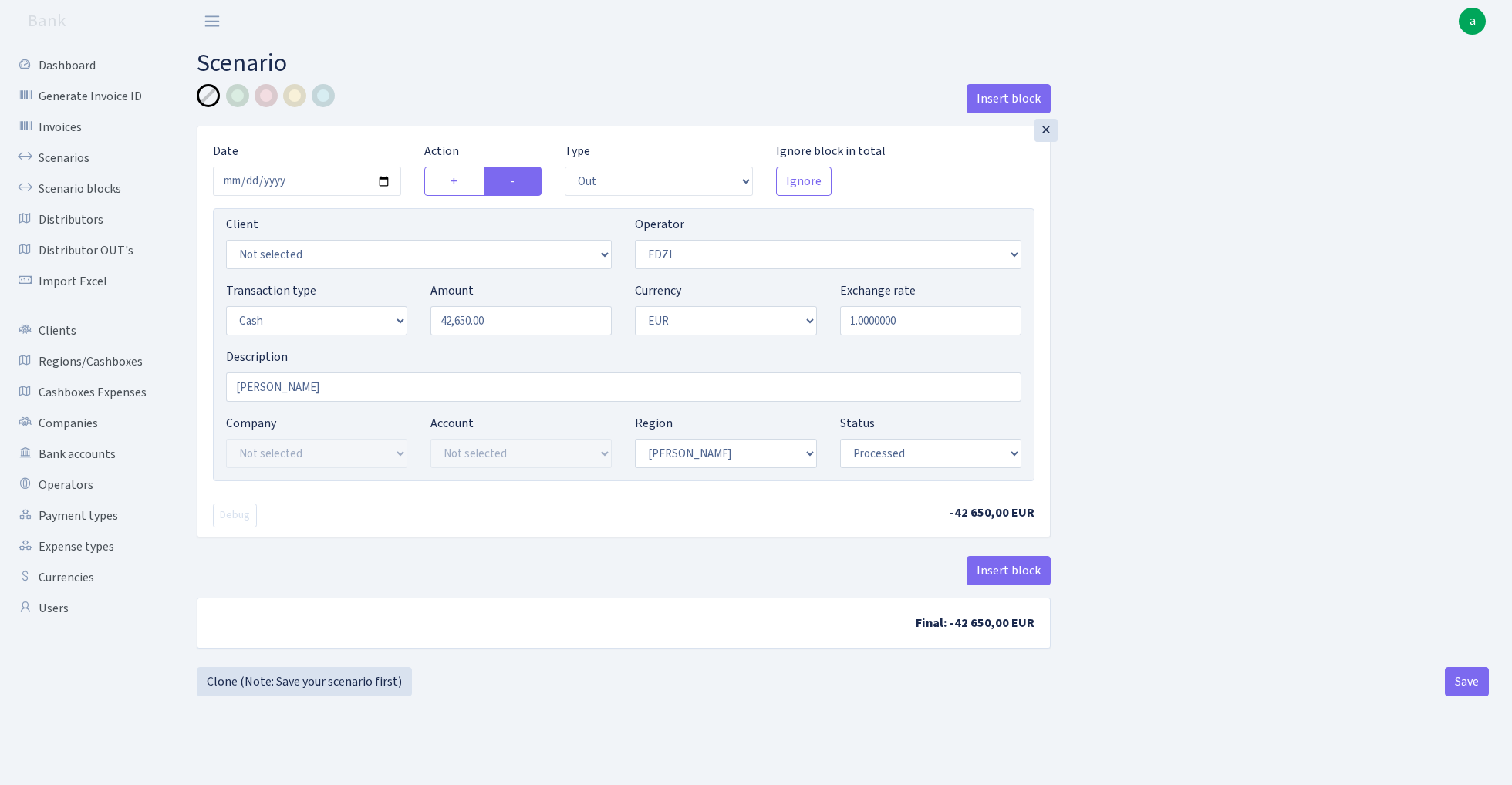
select select "1"
select select "processed"
click at [324, 686] on link "Clone (Note: Save your scenario first)" at bounding box center [304, 682] width 215 height 29
select select "out"
select select "11"
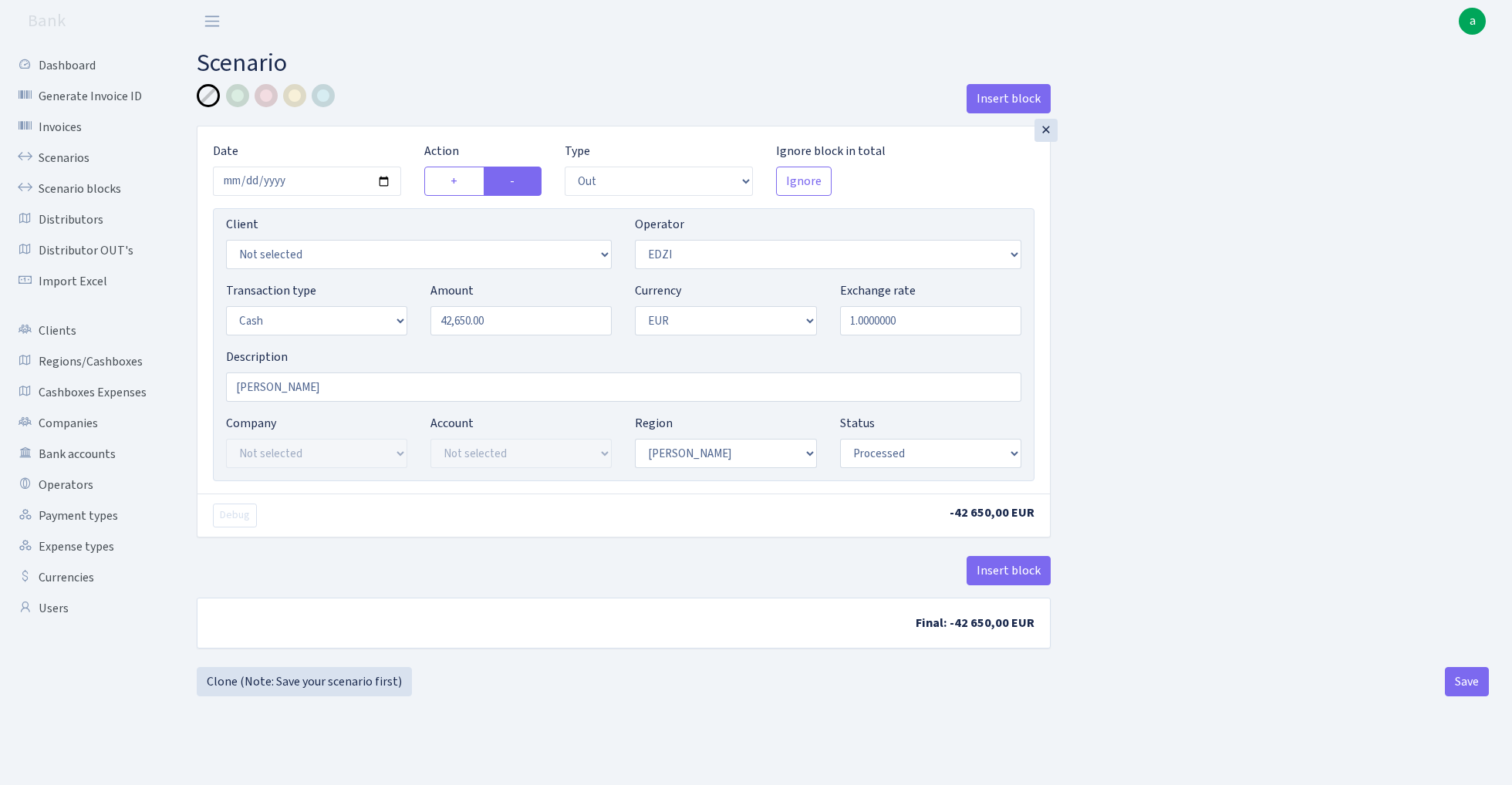
select select "1"
select select "processed"
click at [530, 319] on input "42650.00" at bounding box center [521, 321] width 181 height 29
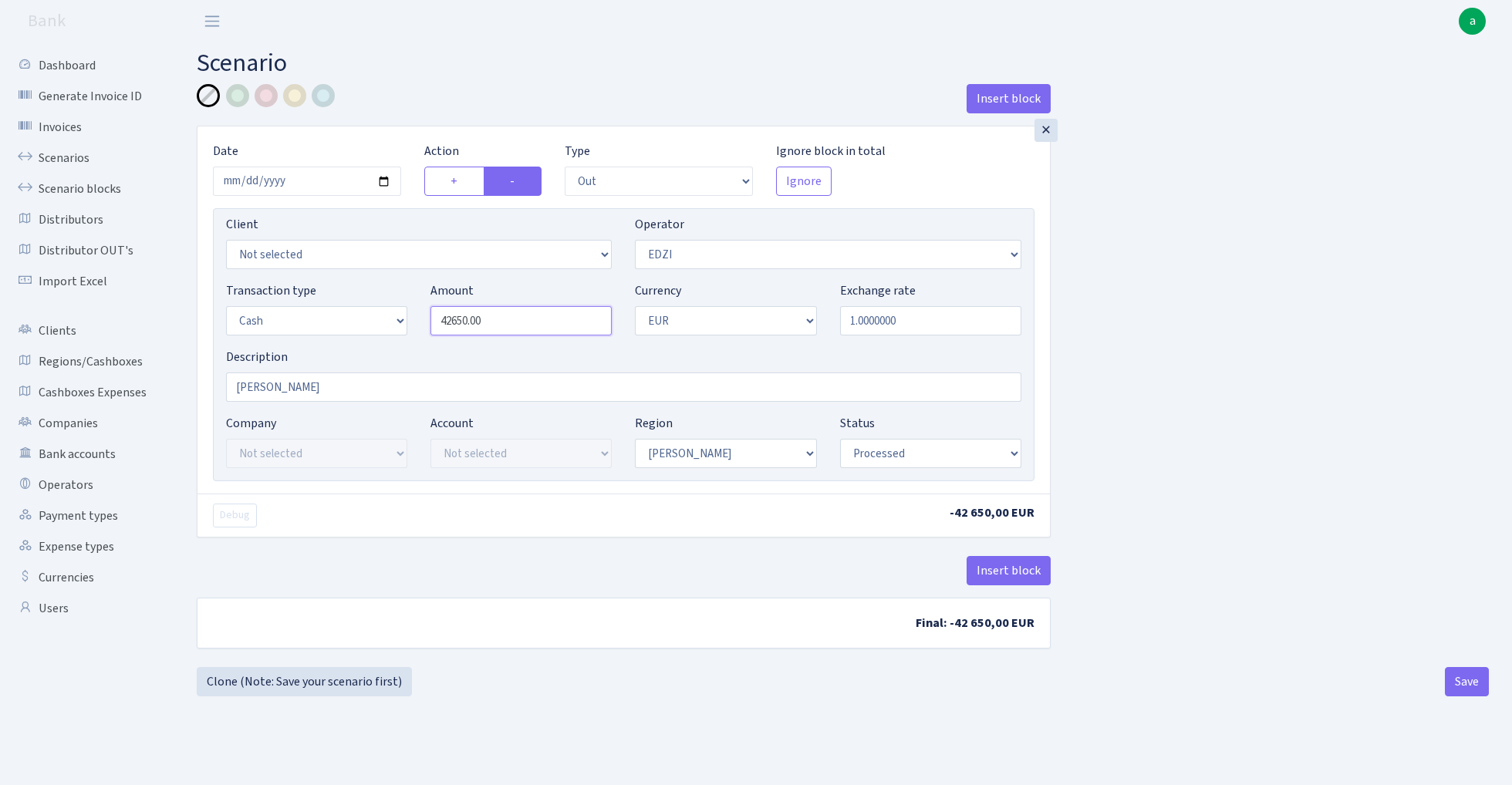
click at [530, 319] on input "42650.00" at bounding box center [521, 321] width 181 height 29
type input "15,500.00"
select select "4"
click at [1469, 686] on button "Save" at bounding box center [1466, 682] width 44 height 29
select select "out"
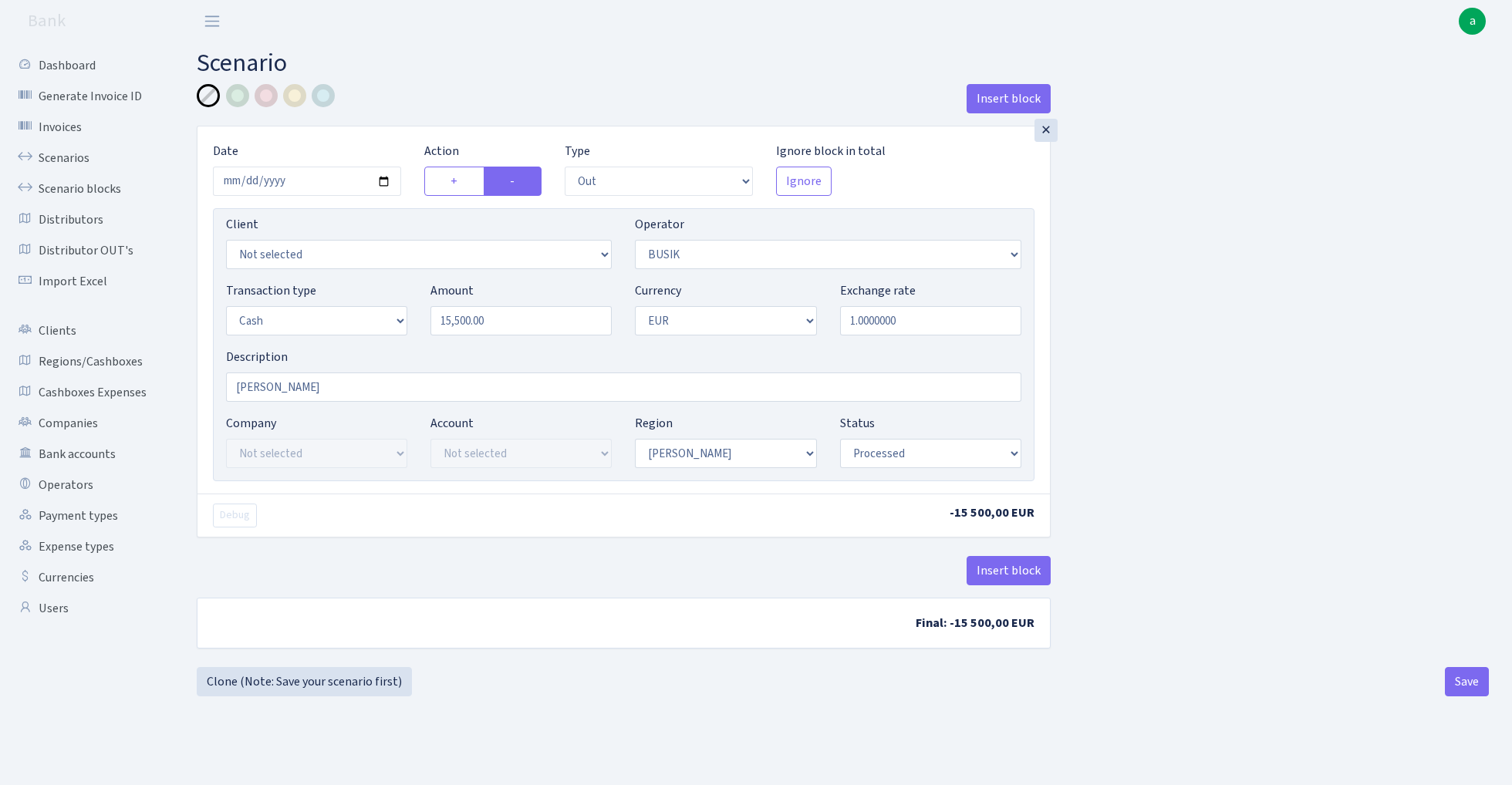
select select "4"
select select "1"
select select "processed"
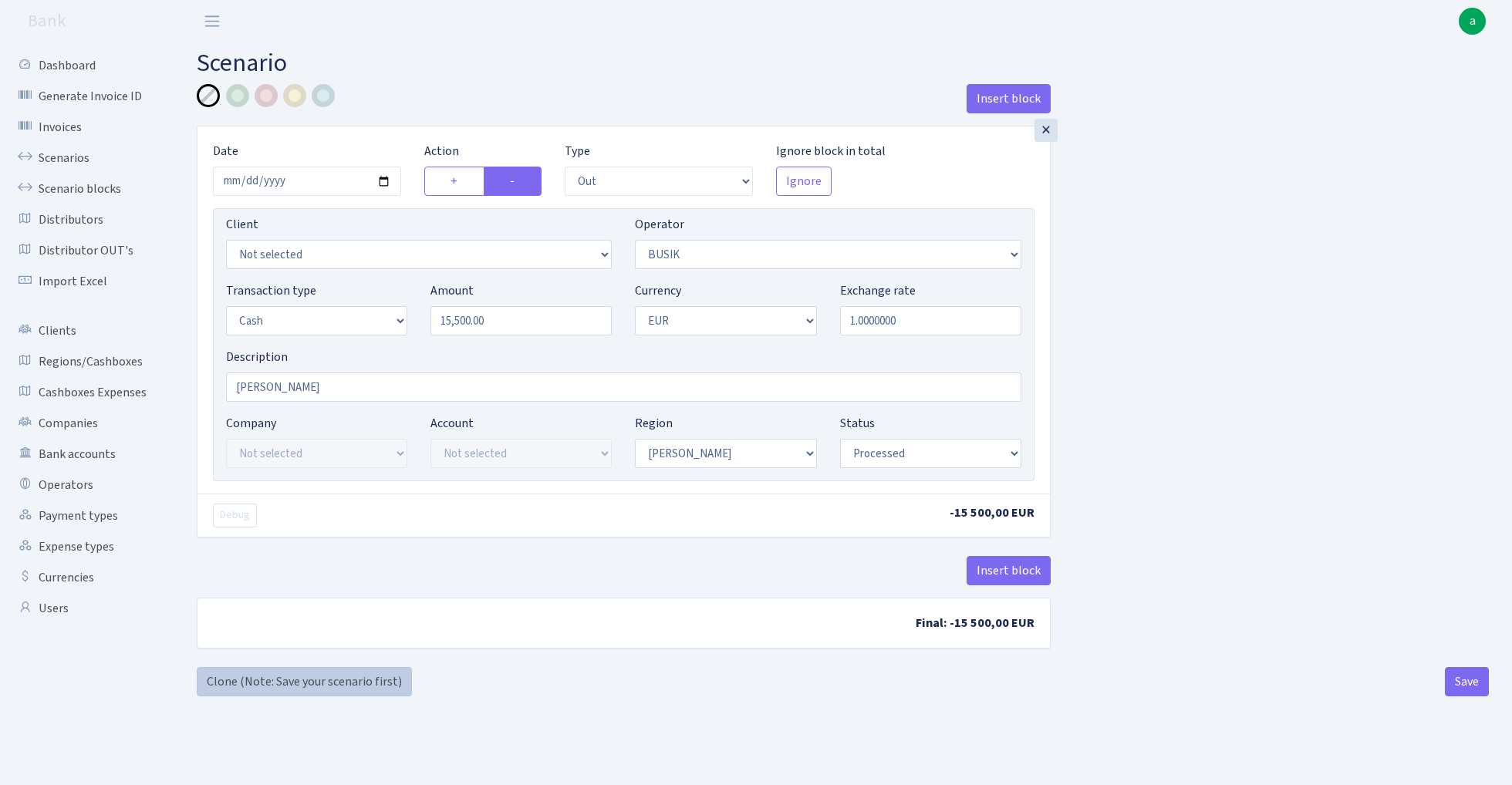
click at [376, 682] on link "Clone (Note: Save your scenario first)" at bounding box center [304, 682] width 215 height 29
